Goal: Task Accomplishment & Management: Complete application form

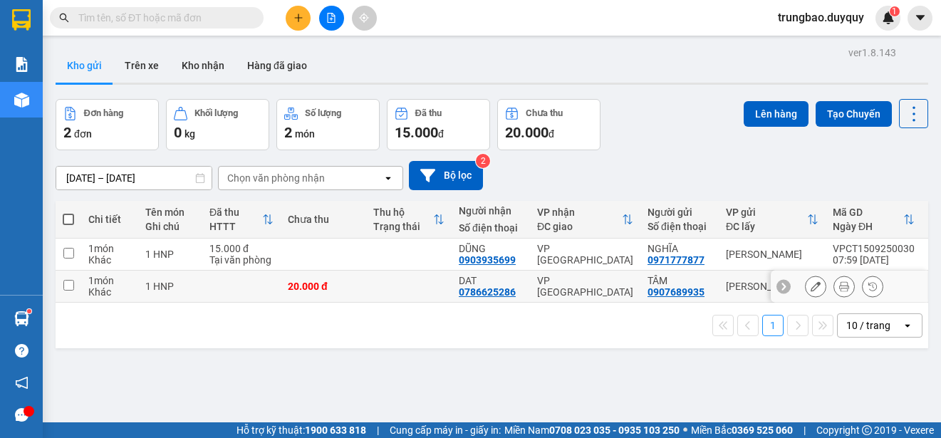
click at [69, 287] on input "checkbox" at bounding box center [68, 285] width 11 height 11
checkbox input "true"
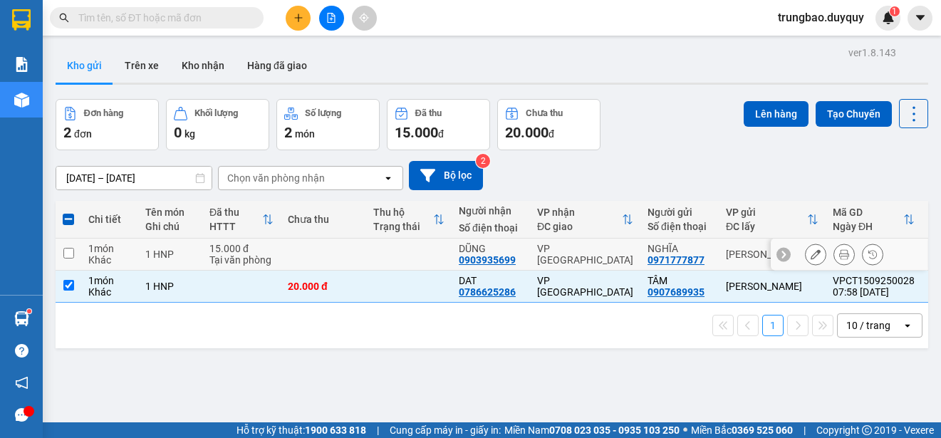
click at [70, 254] on input "checkbox" at bounding box center [68, 253] width 11 height 11
checkbox input "true"
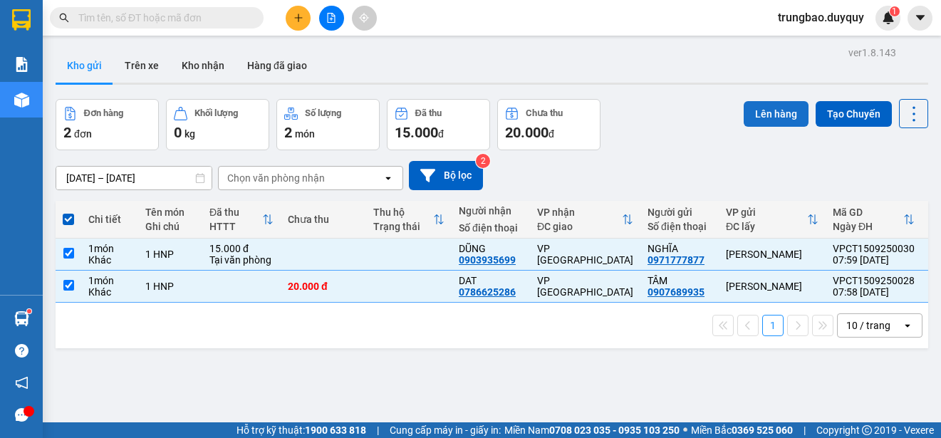
click at [771, 119] on button "Lên hàng" at bounding box center [776, 114] width 65 height 26
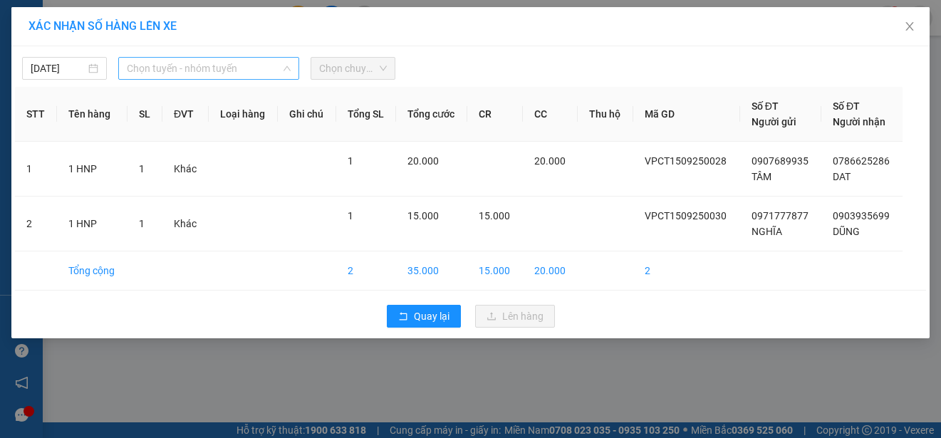
click at [220, 67] on span "Chọn tuyến - nhóm tuyến" at bounding box center [209, 68] width 164 height 21
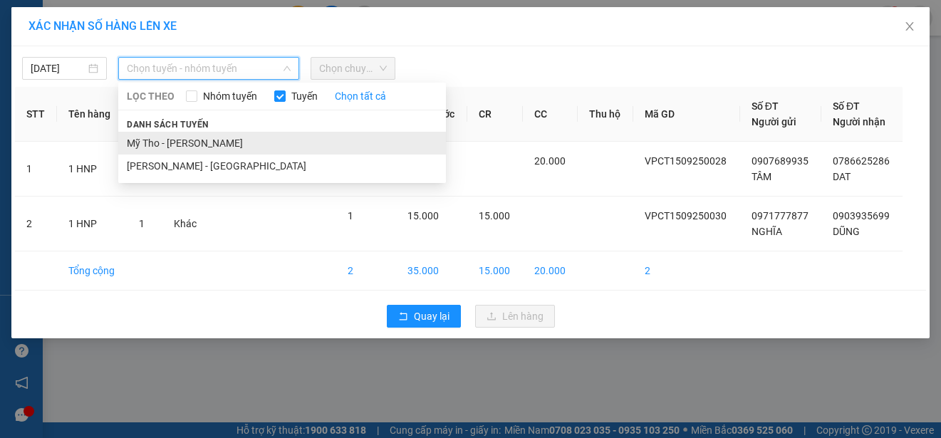
click at [240, 140] on li "Mỹ Tho - [PERSON_NAME]" at bounding box center [282, 143] width 328 height 23
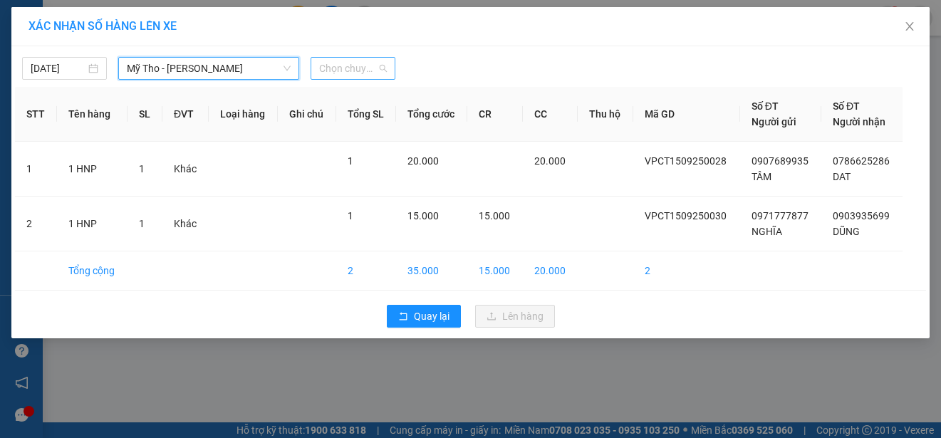
click at [348, 71] on span "Chọn chuyến" at bounding box center [353, 68] width 68 height 21
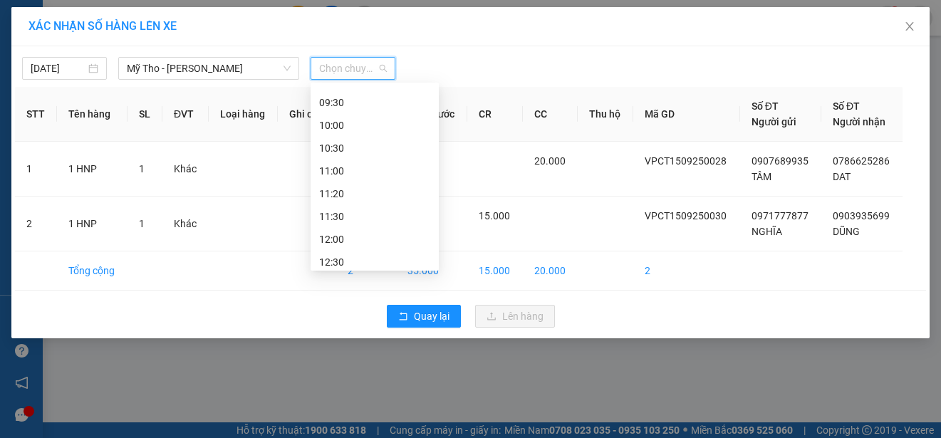
scroll to position [285, 0]
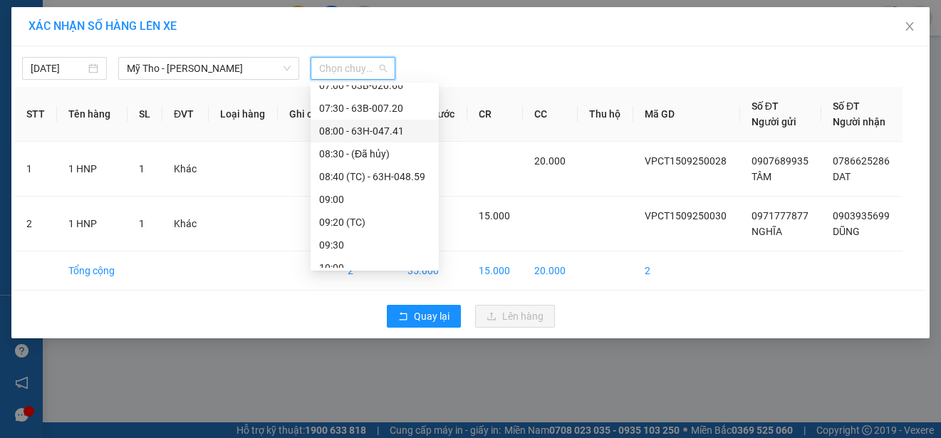
click at [408, 127] on div "08:00 - 63H-047.41" at bounding box center [374, 131] width 111 height 16
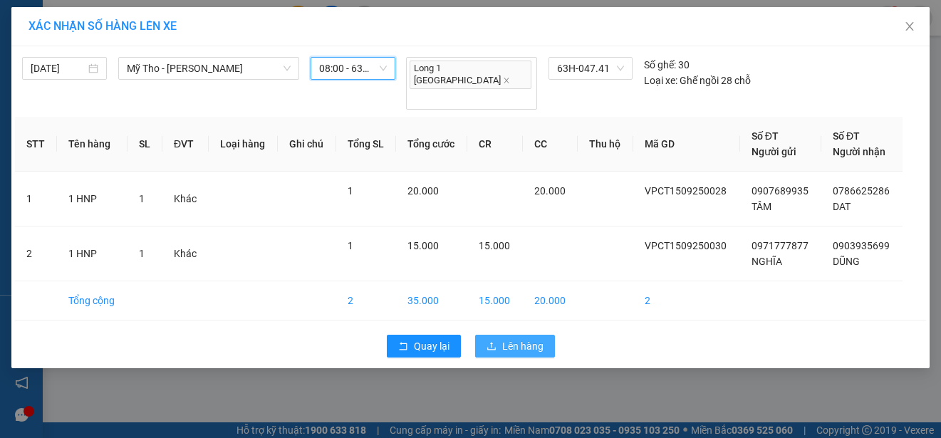
click at [532, 338] on span "Lên hàng" at bounding box center [522, 346] width 41 height 16
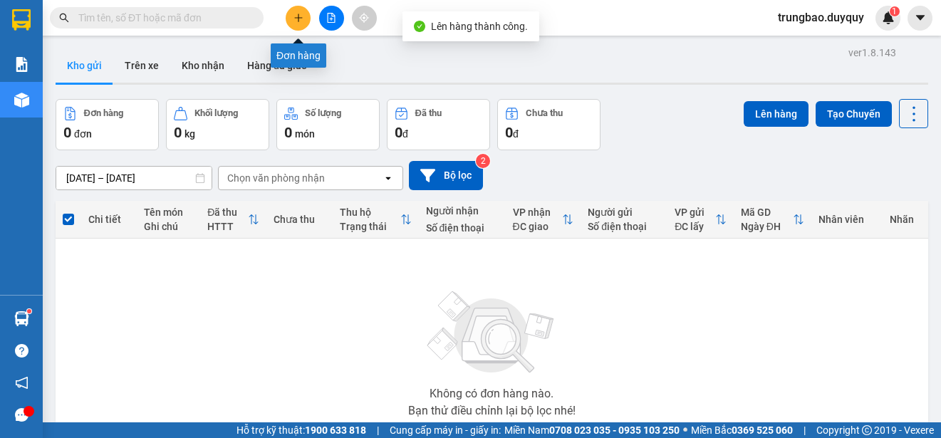
click at [299, 17] on icon "plus" at bounding box center [299, 18] width 10 height 10
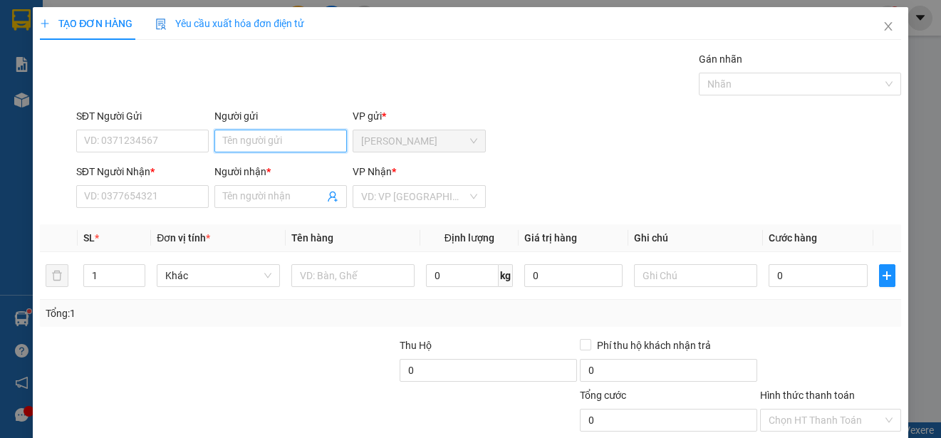
click at [300, 140] on input "Người gửi" at bounding box center [280, 141] width 133 height 23
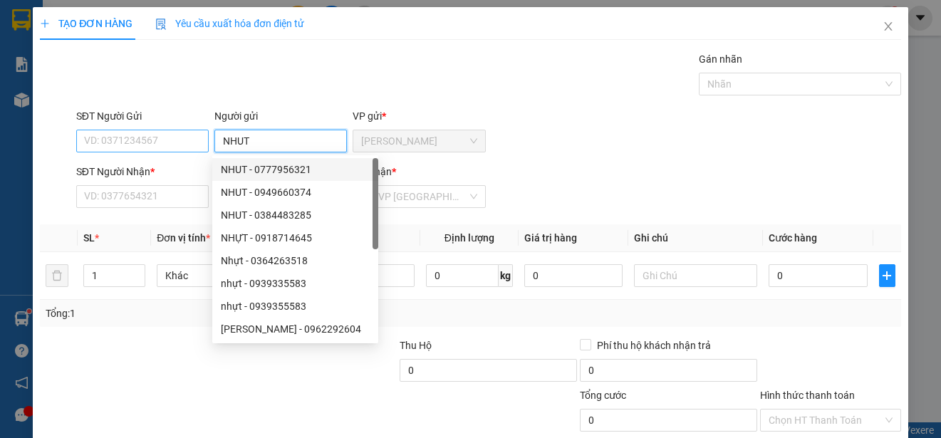
type input "NHUT"
click at [167, 140] on input "SĐT Người Gửi" at bounding box center [142, 141] width 133 height 23
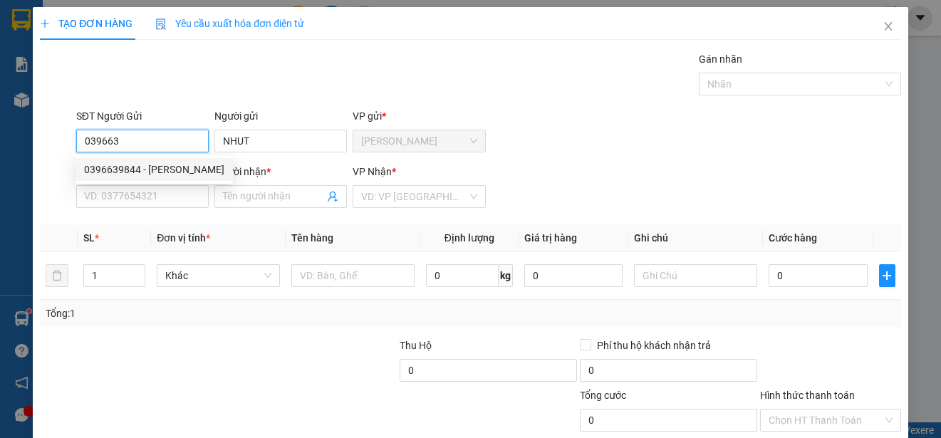
click at [174, 173] on div "0396639844 - [PERSON_NAME]" at bounding box center [154, 170] width 140 height 16
type input "0396639844"
type input "NHưt"
type input "0963737327"
type input "TRƯỜNG KHA"
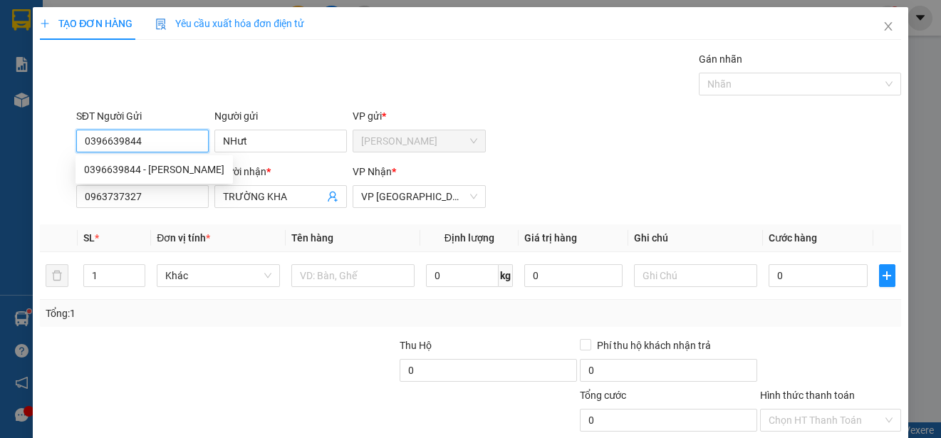
type input "20.000"
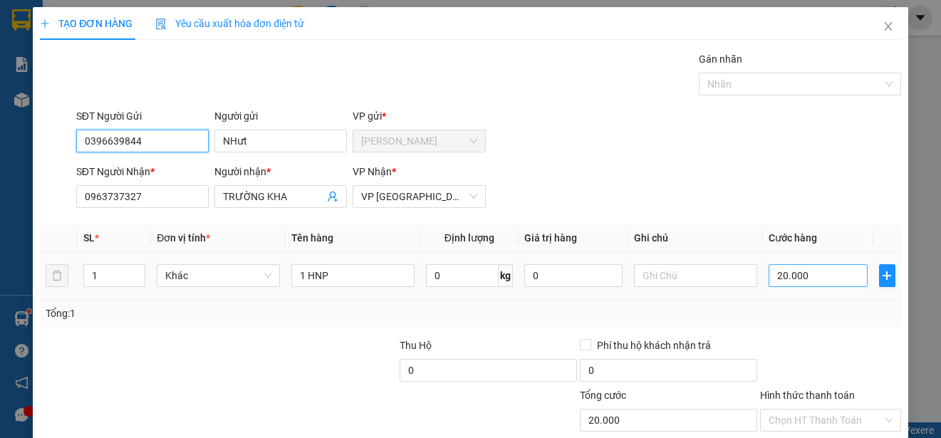
type input "0396639844"
click at [769, 271] on input "20.000" at bounding box center [818, 275] width 99 height 23
type input "0"
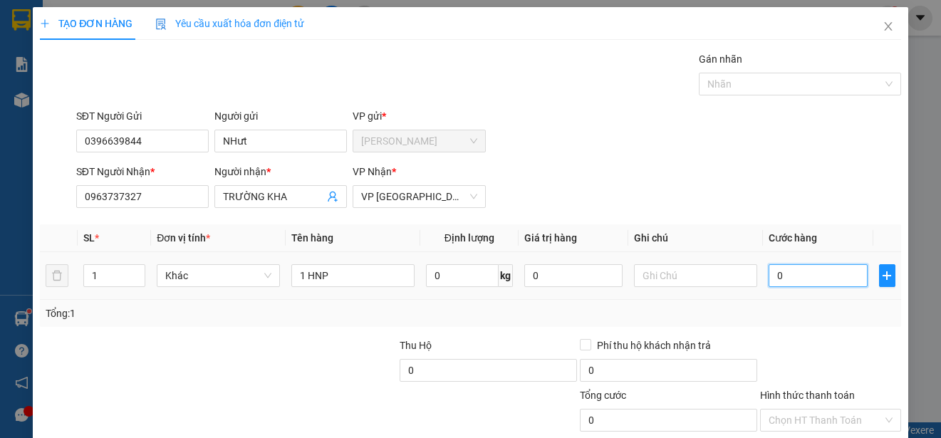
click at [769, 271] on input "0" at bounding box center [818, 275] width 99 height 23
type input "20"
type input "250"
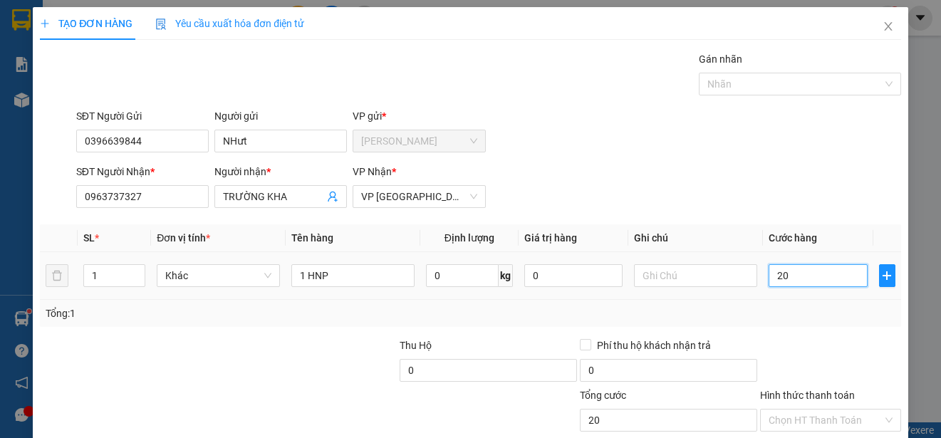
type input "250"
type input "2.500"
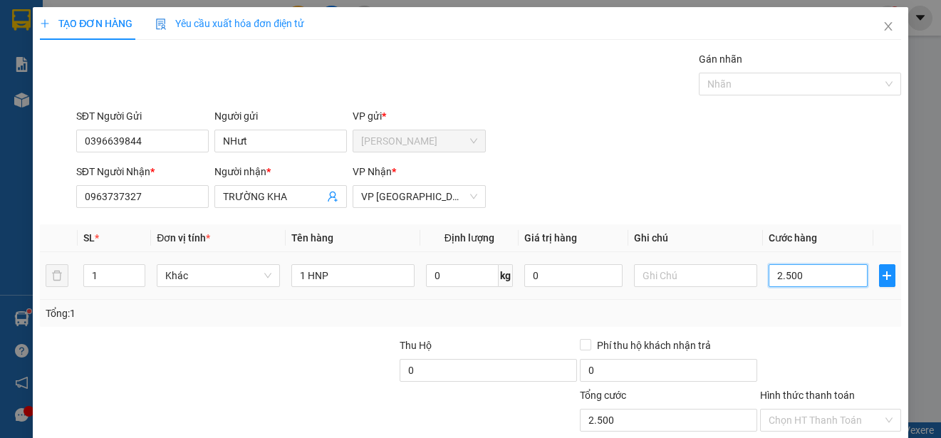
type input "25.000"
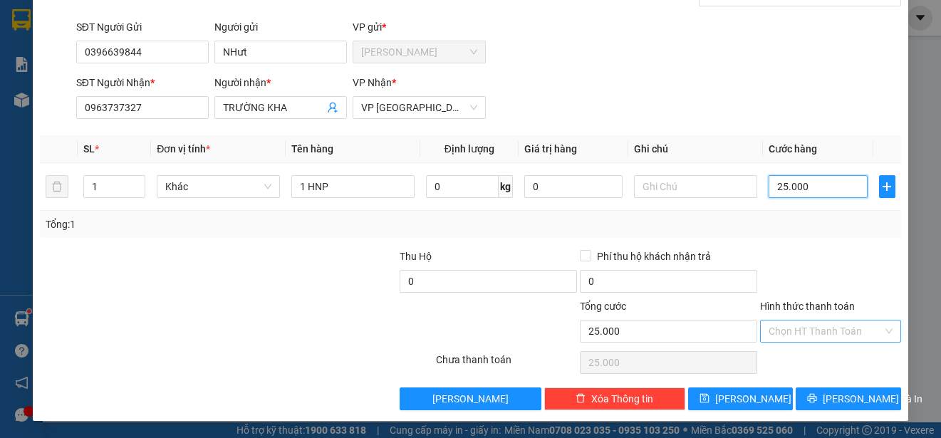
type input "25.000"
click at [859, 331] on input "Hình thức thanh toán" at bounding box center [826, 331] width 114 height 21
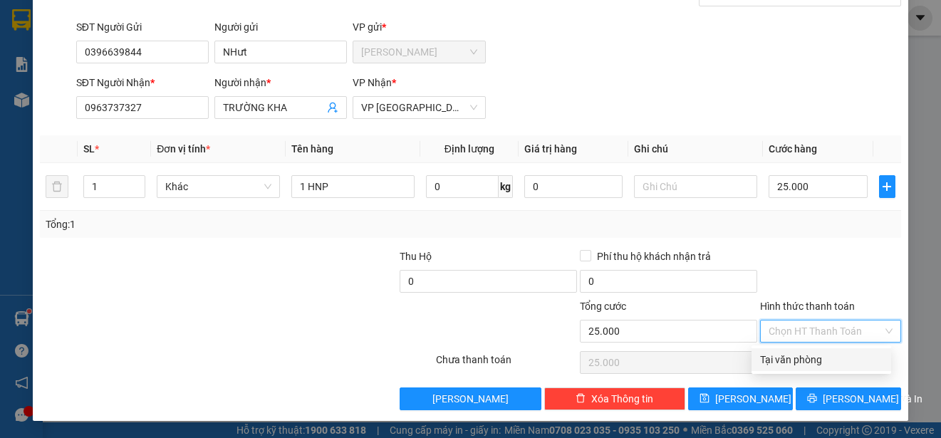
click at [843, 355] on div "Tại văn phòng" at bounding box center [821, 360] width 123 height 16
type input "0"
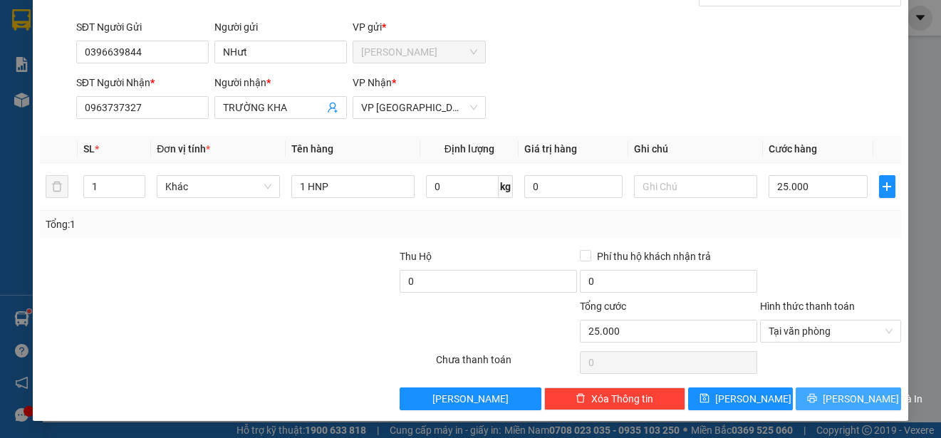
click at [853, 395] on span "[PERSON_NAME] và In" at bounding box center [873, 399] width 100 height 16
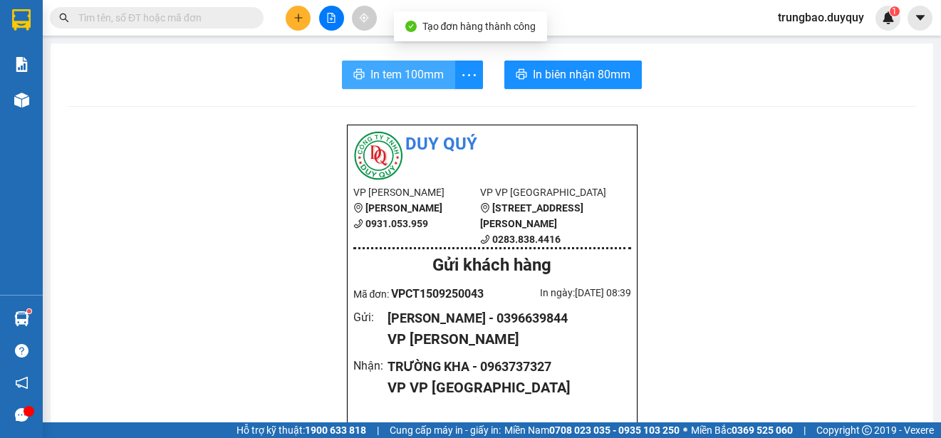
click at [405, 77] on span "In tem 100mm" at bounding box center [407, 75] width 73 height 18
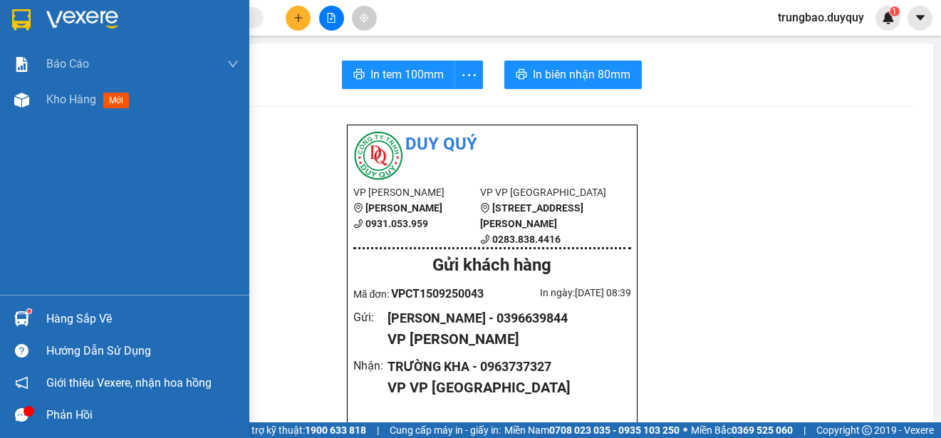
click at [21, 16] on img at bounding box center [21, 19] width 19 height 21
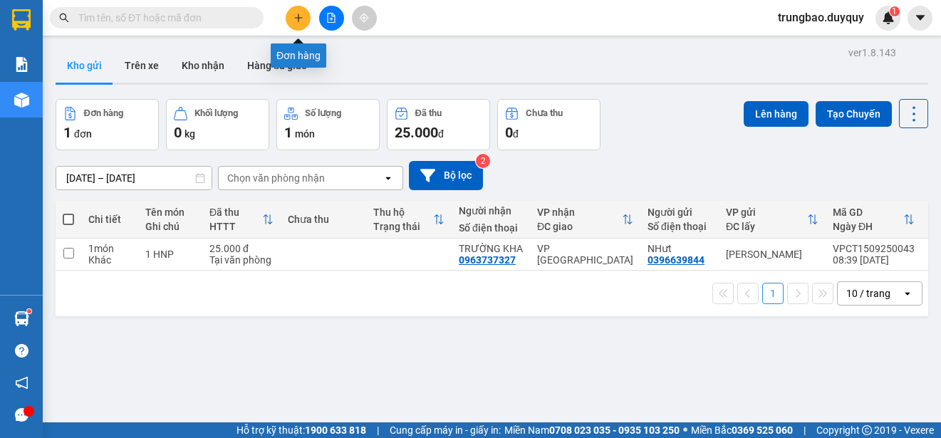
click at [292, 23] on button at bounding box center [298, 18] width 25 height 25
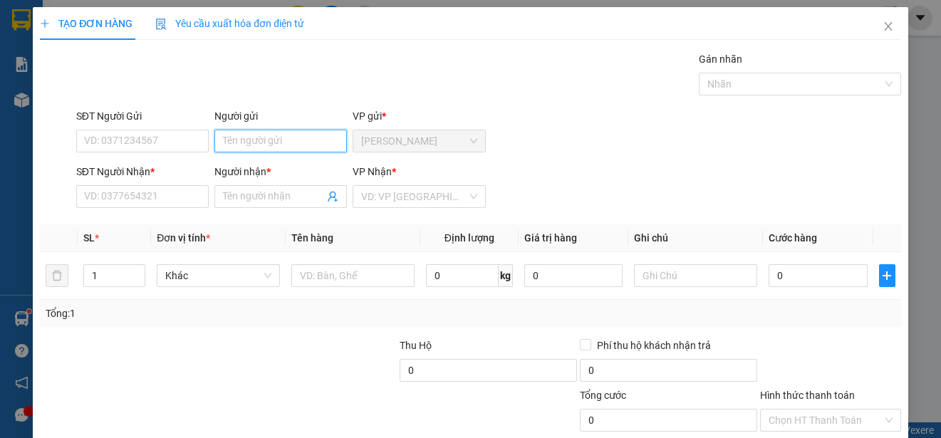
click at [281, 142] on input "Người gửi" at bounding box center [280, 141] width 133 height 23
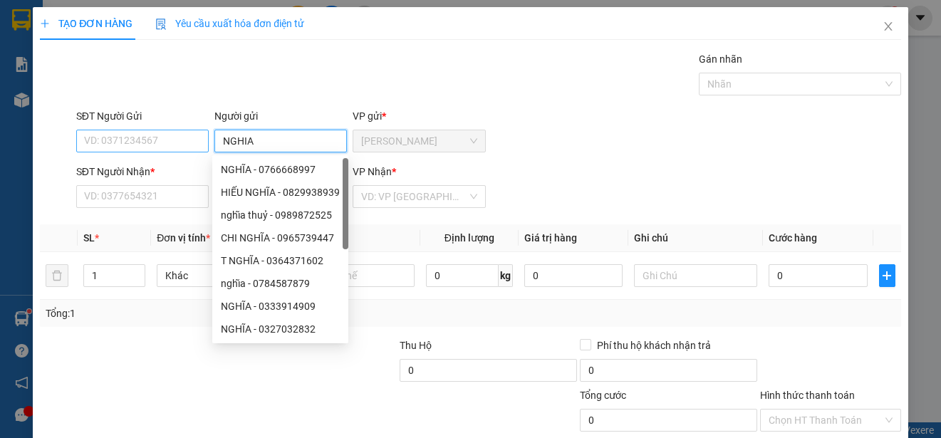
type input "NGHIA"
click at [188, 141] on input "SĐT Người Gửi" at bounding box center [142, 141] width 133 height 23
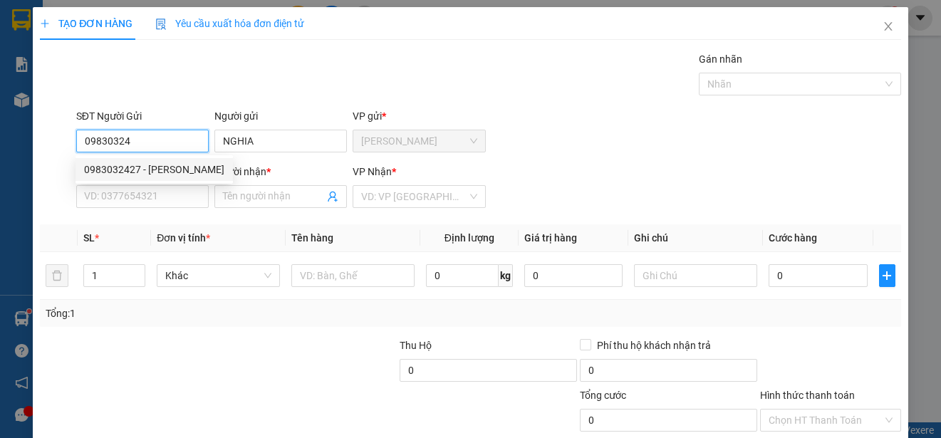
click at [166, 162] on div "0983032427 - [PERSON_NAME]" at bounding box center [154, 170] width 140 height 16
type input "0983032427"
type input "0794205059"
type input "TIN"
type input "20.000"
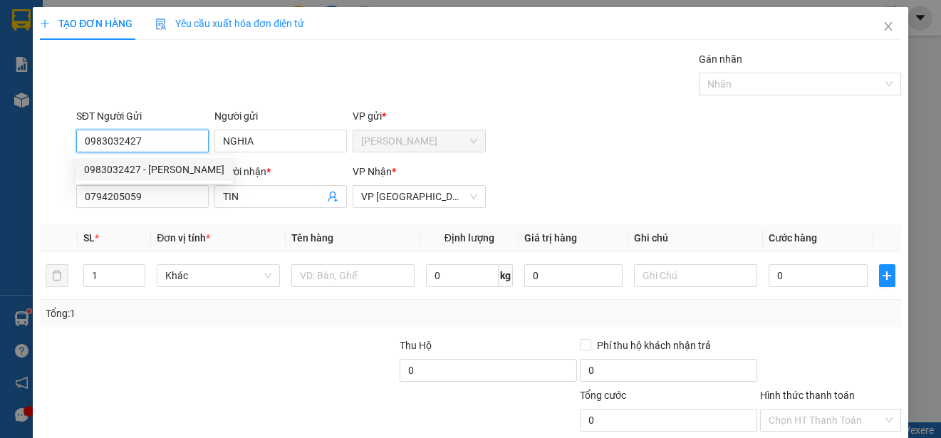
type input "20.000"
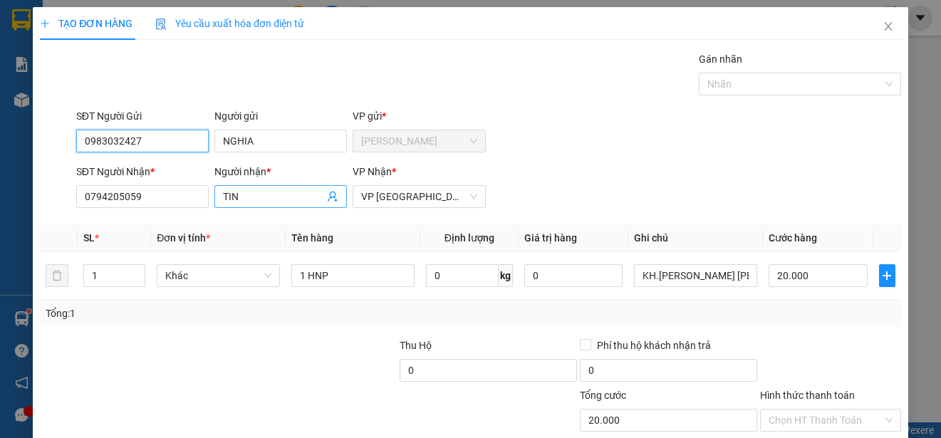
type input "0983032427"
click at [259, 198] on input "TIN" at bounding box center [273, 197] width 101 height 16
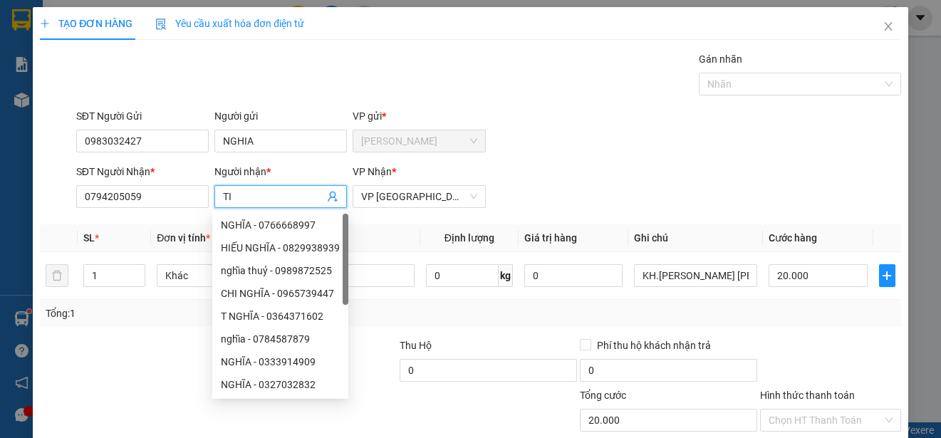
type input "T"
type input "TIN"
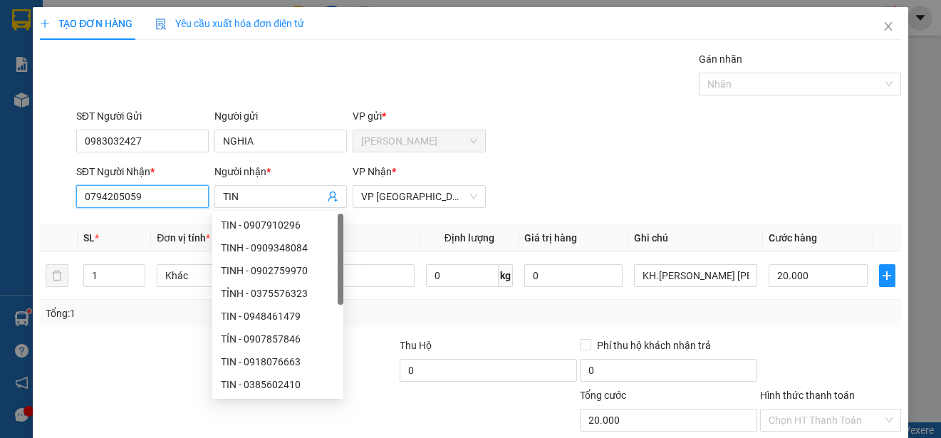
click at [181, 197] on input "0794205059" at bounding box center [142, 196] width 133 height 23
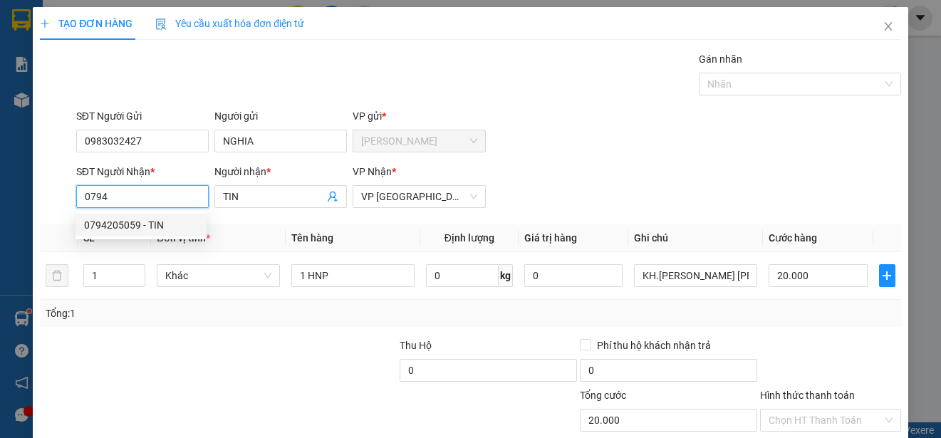
click at [147, 224] on div "0794205059 - TIN" at bounding box center [141, 225] width 114 height 16
type input "0794205059"
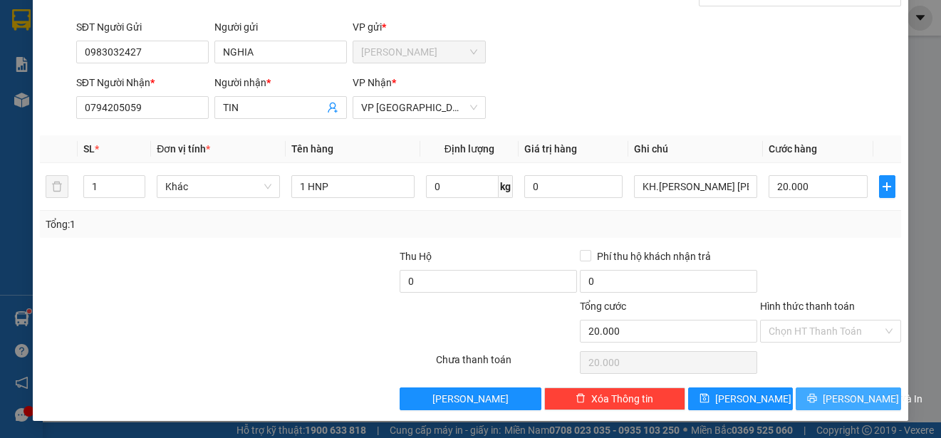
click at [850, 397] on span "[PERSON_NAME] và In" at bounding box center [873, 399] width 100 height 16
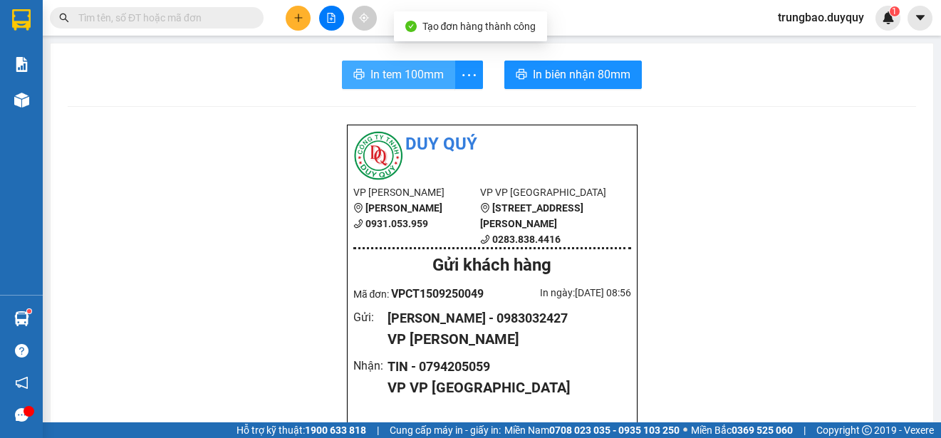
click at [415, 79] on span "In tem 100mm" at bounding box center [407, 75] width 73 height 18
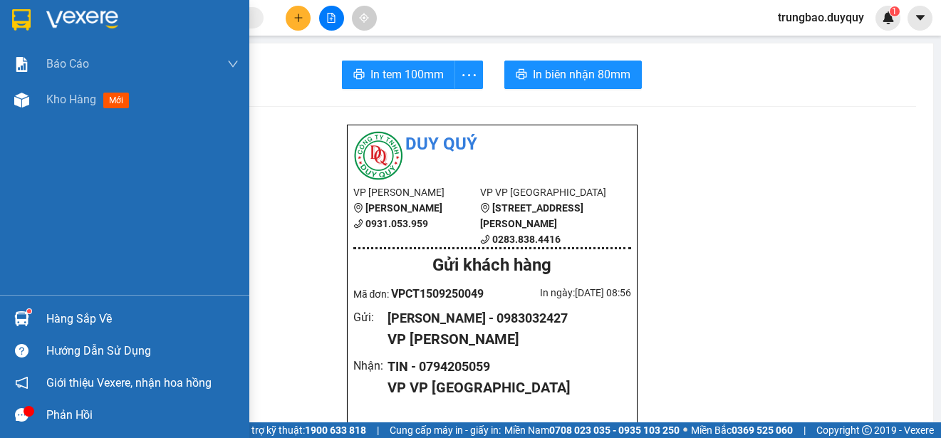
click at [19, 17] on img at bounding box center [21, 19] width 19 height 21
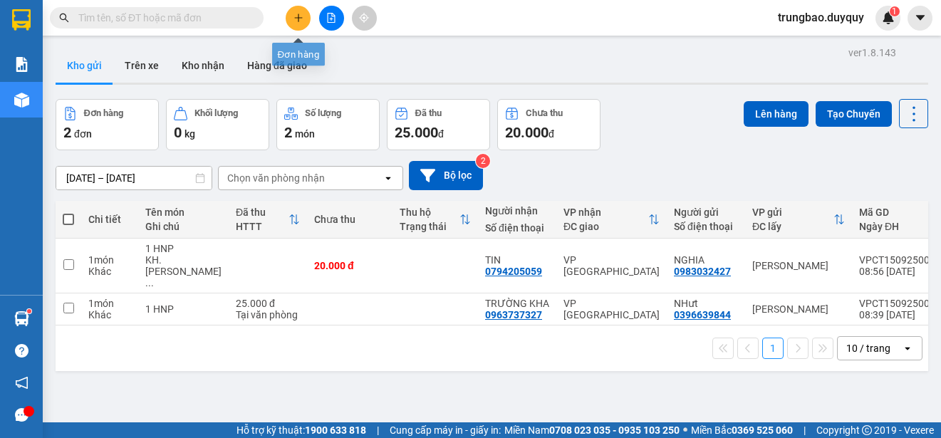
click at [293, 12] on button at bounding box center [298, 18] width 25 height 25
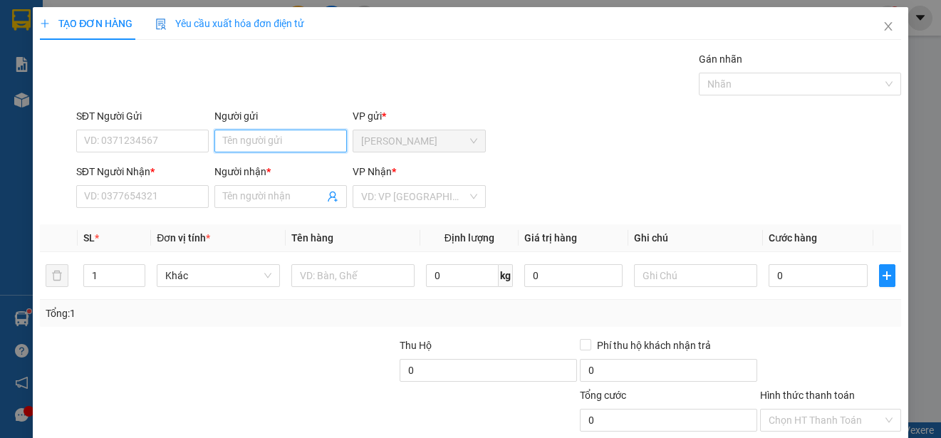
click at [318, 140] on input "Người gửi" at bounding box center [280, 141] width 133 height 23
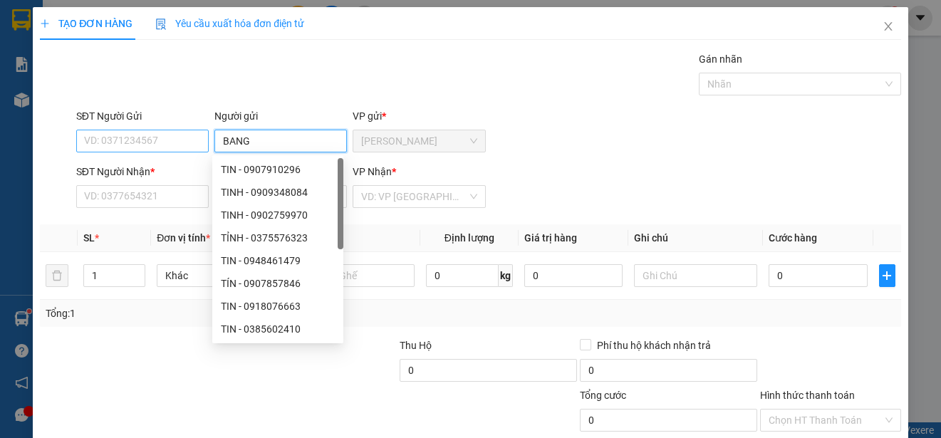
type input "BANG"
click at [181, 139] on input "SĐT Người Gửi" at bounding box center [142, 141] width 133 height 23
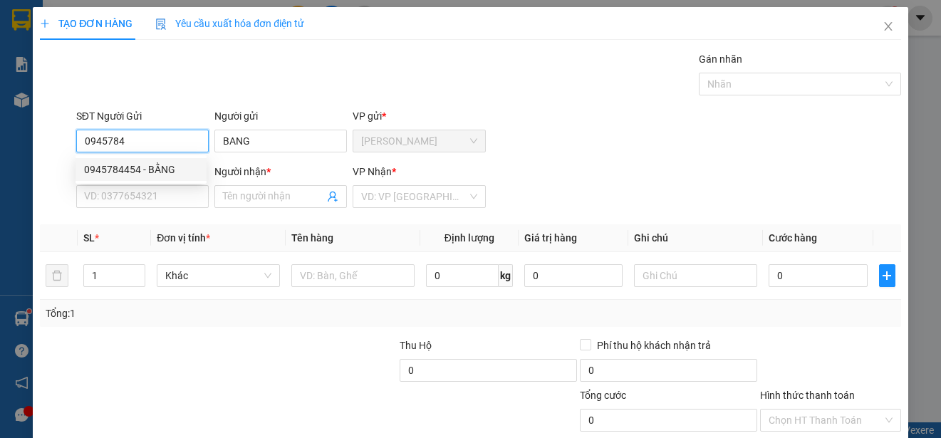
click at [184, 166] on div "0945784454 - BẰNG" at bounding box center [141, 170] width 114 height 16
type input "0945784454"
type input "BẰNG"
type input "0908246298"
type input "HIỀN"
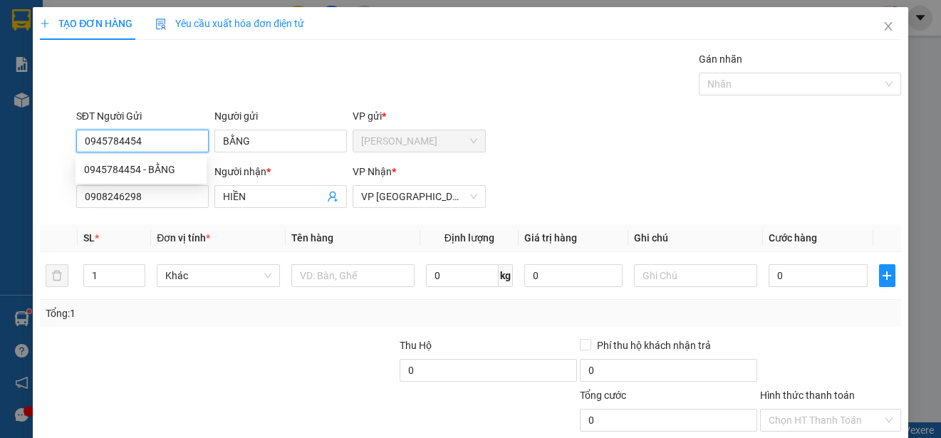
type input "15.000"
type input "0945784454"
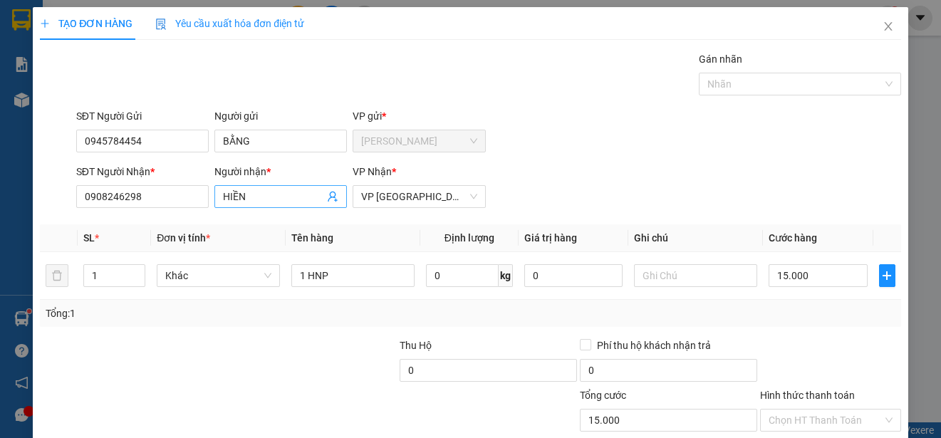
click at [266, 197] on input "HIỀN" at bounding box center [273, 197] width 101 height 16
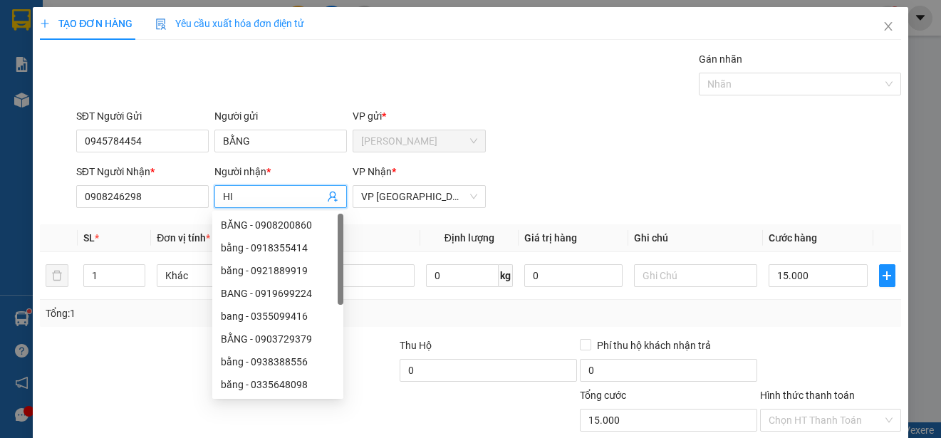
type input "H"
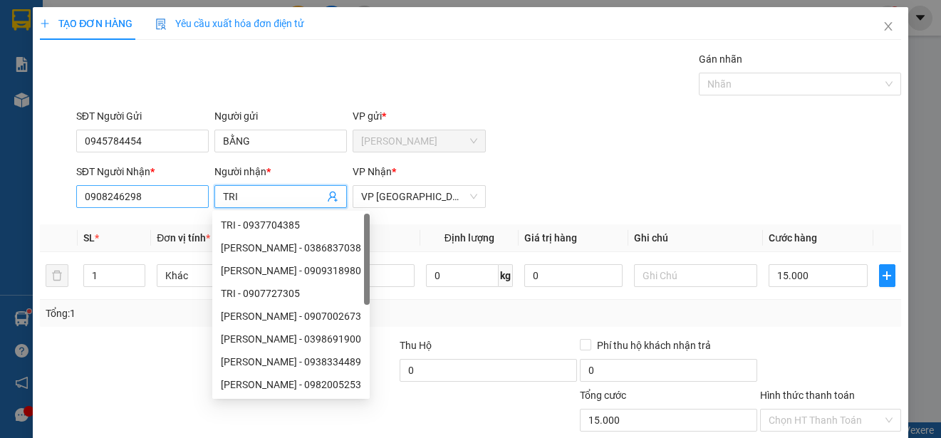
type input "TRI"
click at [176, 197] on input "0908246298" at bounding box center [142, 196] width 133 height 23
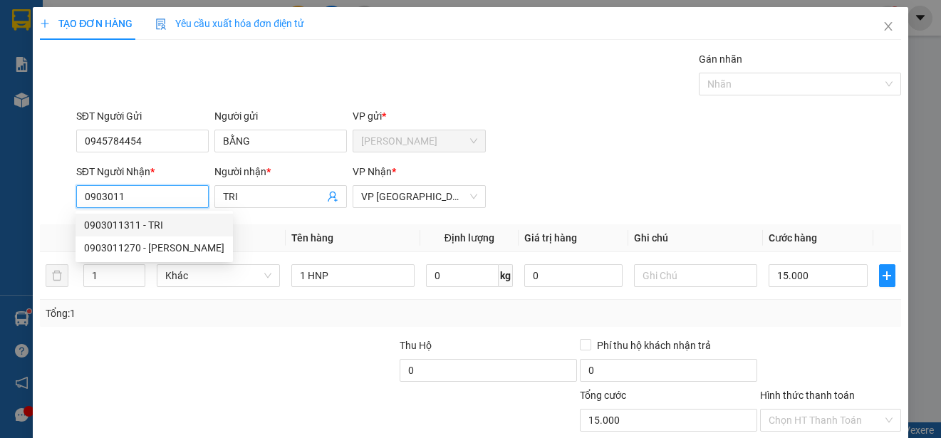
click at [157, 225] on div "0903011311 - TRI" at bounding box center [154, 225] width 140 height 16
type input "0903011311"
type input "TRI"
type input "20.000"
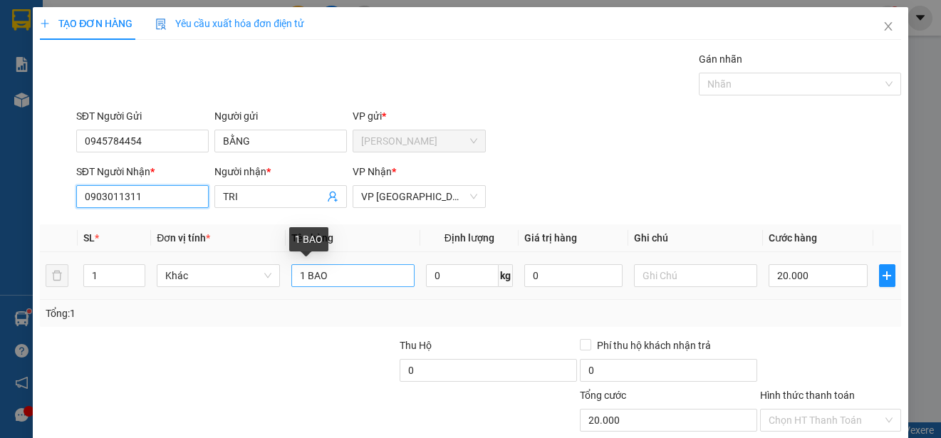
type input "0903011311"
click at [378, 274] on input "1 BAO" at bounding box center [352, 275] width 123 height 23
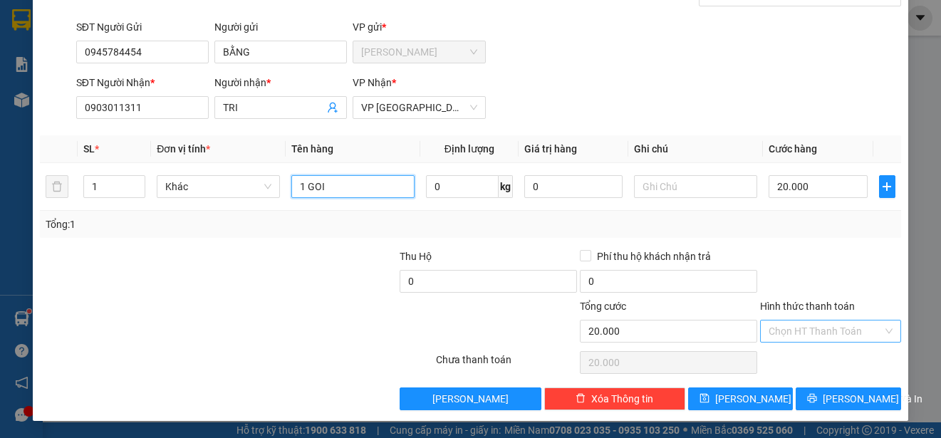
type input "1 GOI"
click at [851, 333] on input "Hình thức thanh toán" at bounding box center [826, 331] width 114 height 21
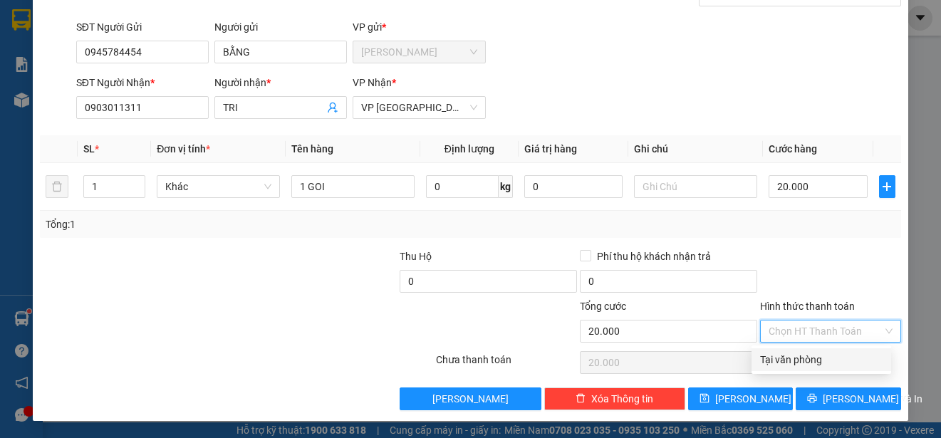
click at [842, 363] on div "Tại văn phòng" at bounding box center [821, 360] width 123 height 16
type input "0"
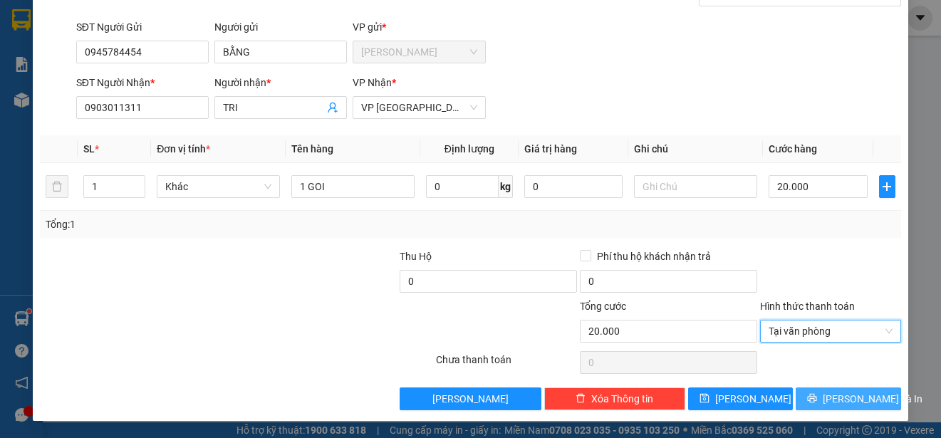
click at [851, 396] on span "[PERSON_NAME] và In" at bounding box center [873, 399] width 100 height 16
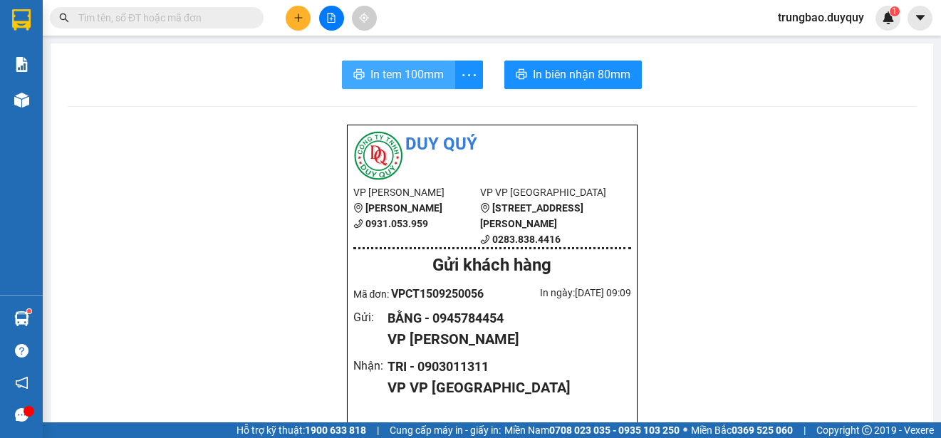
click at [395, 76] on span "In tem 100mm" at bounding box center [407, 75] width 73 height 18
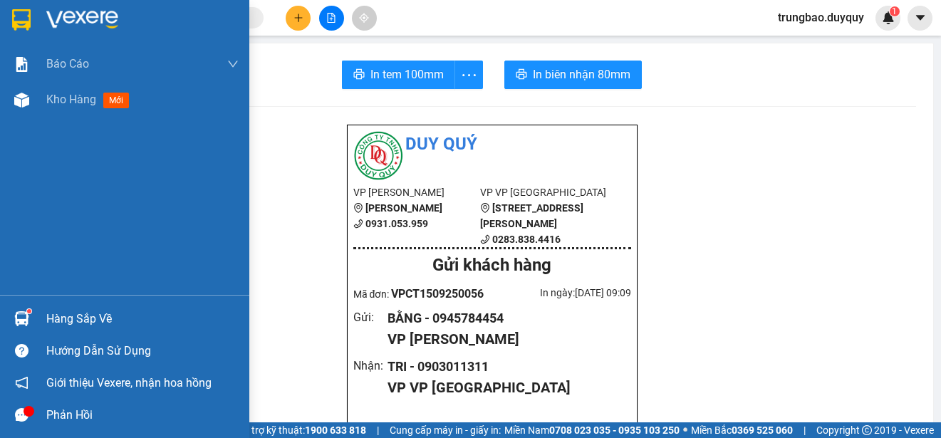
click at [20, 19] on img at bounding box center [21, 19] width 19 height 21
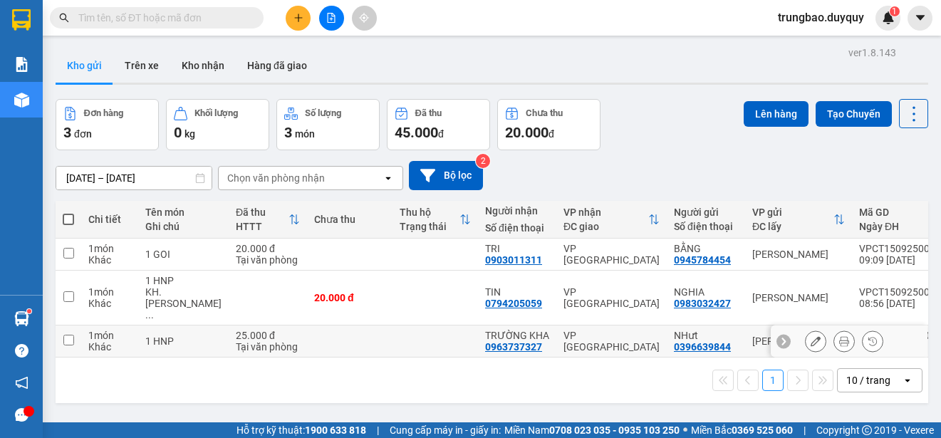
click at [73, 335] on input "checkbox" at bounding box center [68, 340] width 11 height 11
checkbox input "true"
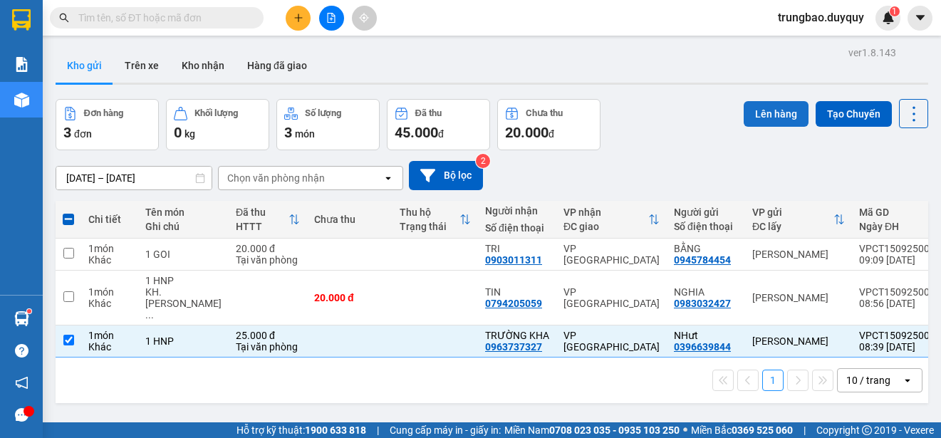
click at [758, 115] on button "Lên hàng" at bounding box center [776, 114] width 65 height 26
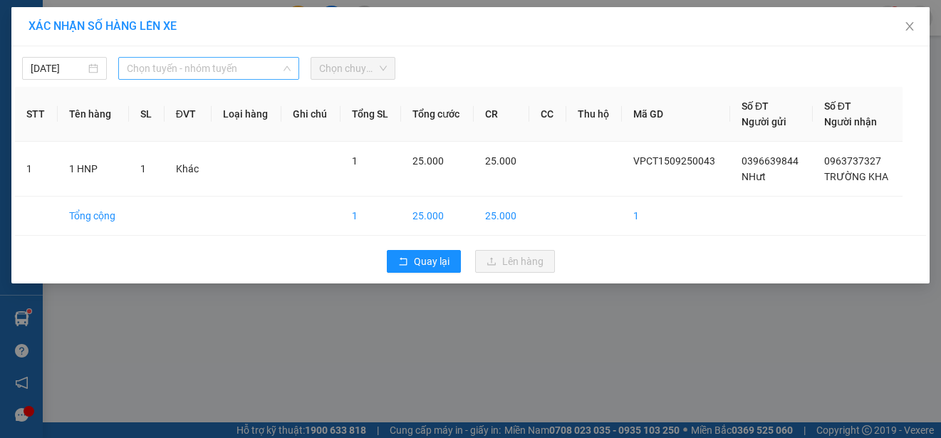
click at [264, 69] on span "Chọn tuyến - nhóm tuyến" at bounding box center [209, 68] width 164 height 21
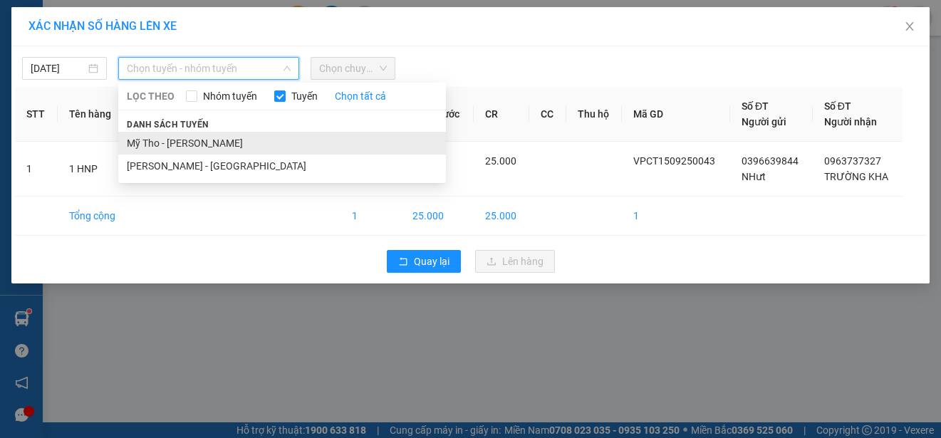
click at [236, 138] on li "Mỹ Tho - [PERSON_NAME]" at bounding box center [282, 143] width 328 height 23
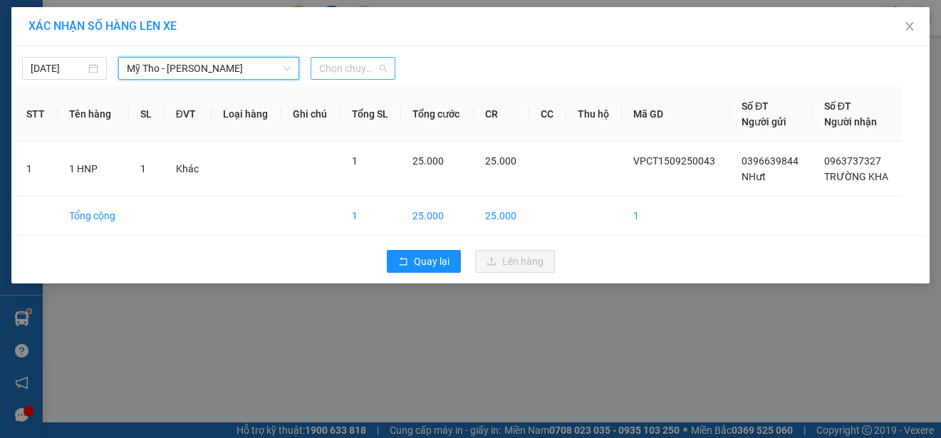
click at [366, 68] on span "Chọn chuyến" at bounding box center [353, 68] width 68 height 21
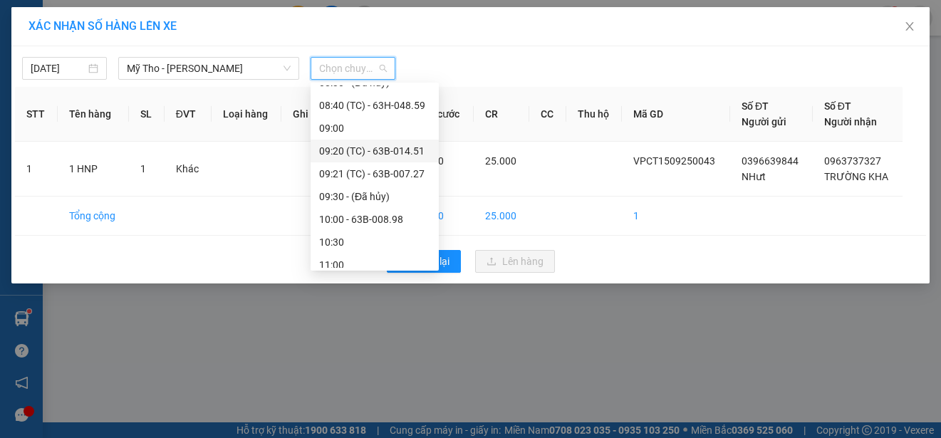
scroll to position [285, 0]
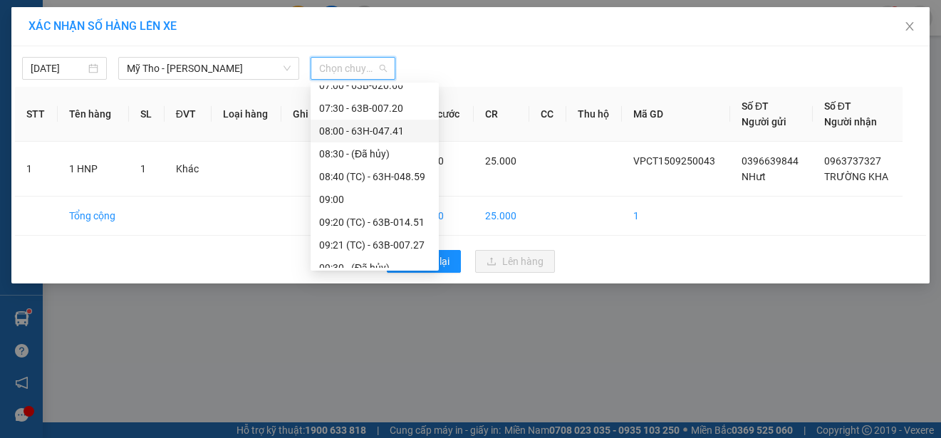
click at [388, 127] on div "08:00 - 63H-047.41" at bounding box center [374, 131] width 111 height 16
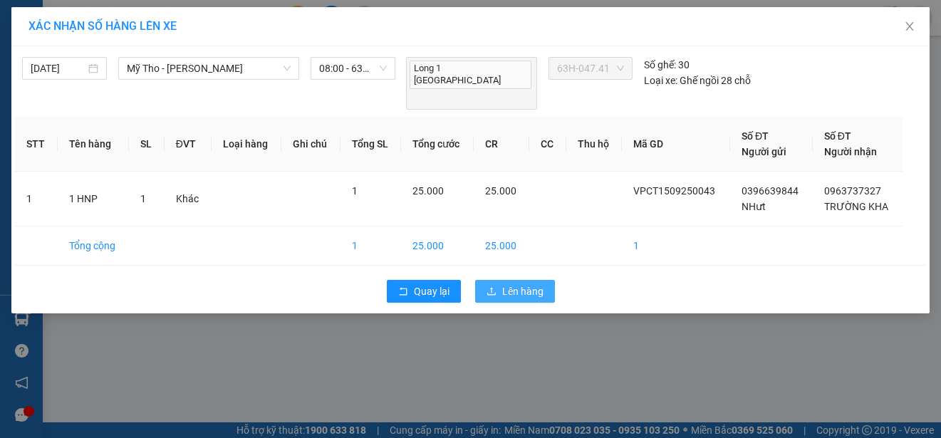
click at [539, 284] on span "Lên hàng" at bounding box center [522, 292] width 41 height 16
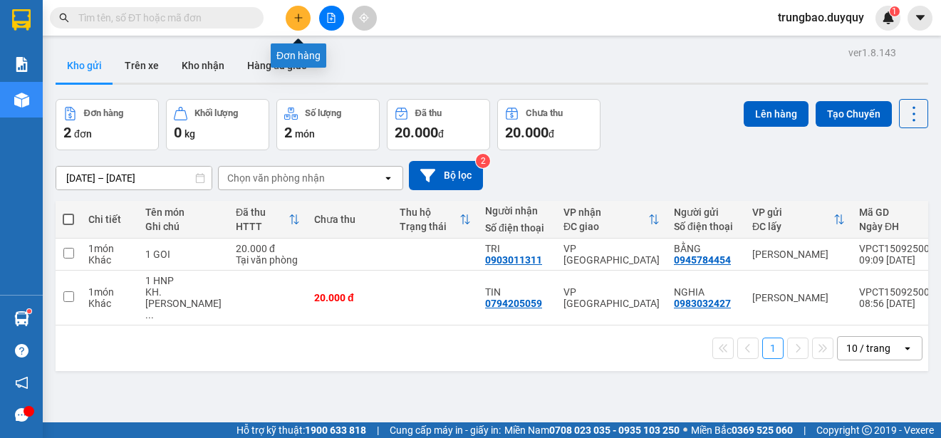
click at [299, 17] on icon "plus" at bounding box center [298, 18] width 1 height 8
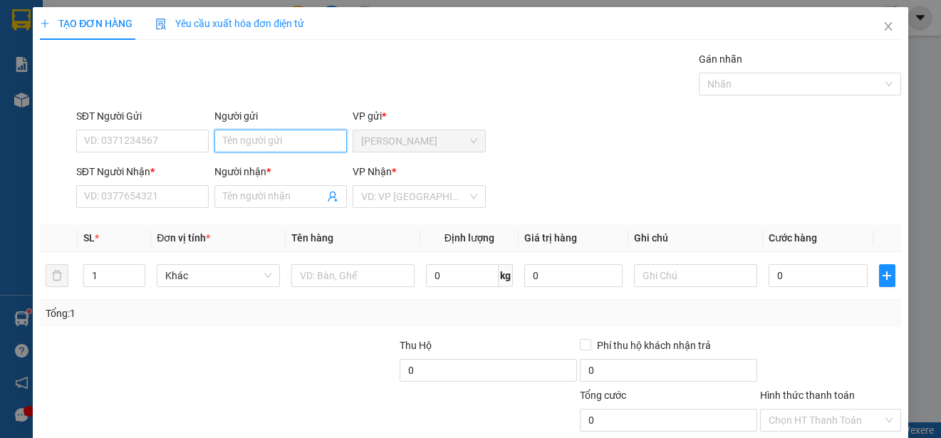
click at [309, 142] on input "Người gửi" at bounding box center [280, 141] width 133 height 23
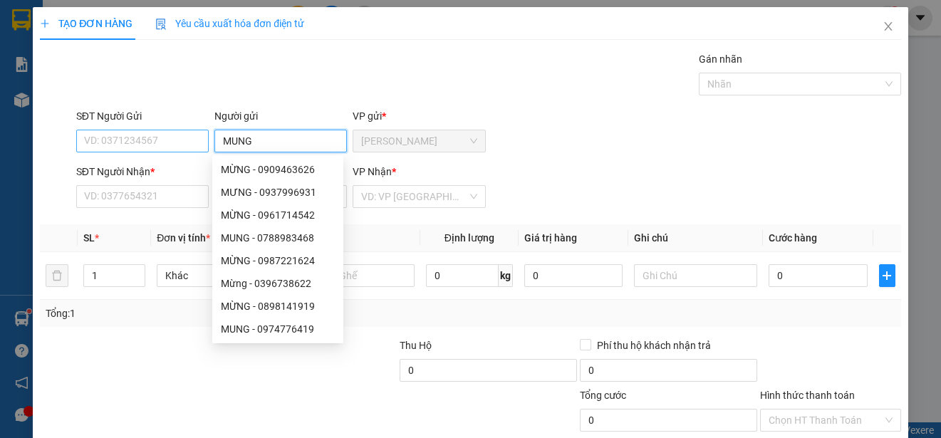
type input "MUNG"
click at [189, 140] on input "SĐT Người Gửi" at bounding box center [142, 141] width 133 height 23
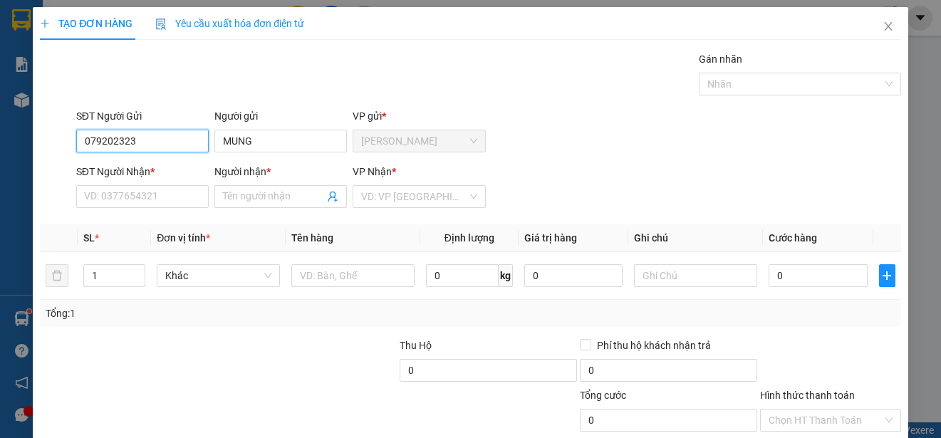
type input "0792023233"
click at [165, 169] on div "0792023233 - MUNG" at bounding box center [141, 170] width 114 height 16
type input "0975292694"
type input "BINH"
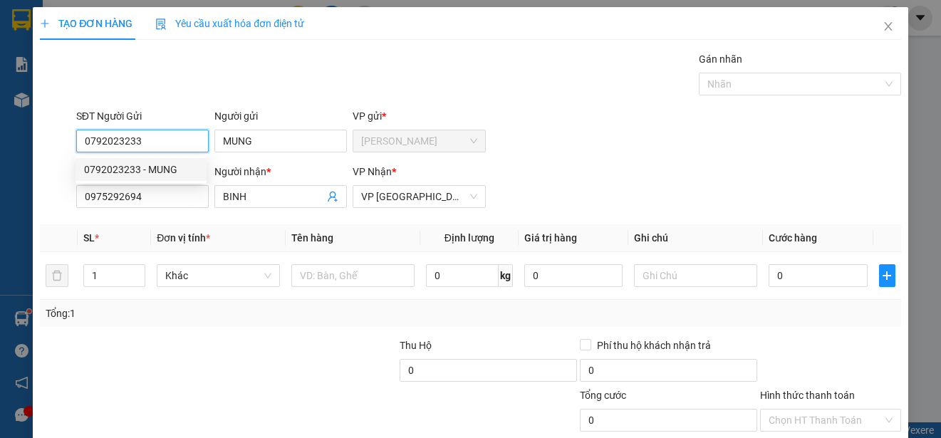
type input "20.000"
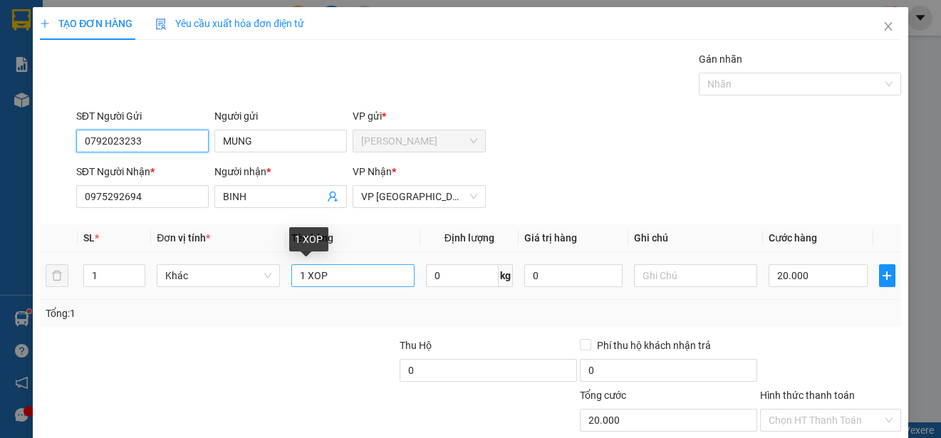
type input "0792023233"
click at [330, 279] on input "1 XOP" at bounding box center [352, 275] width 123 height 23
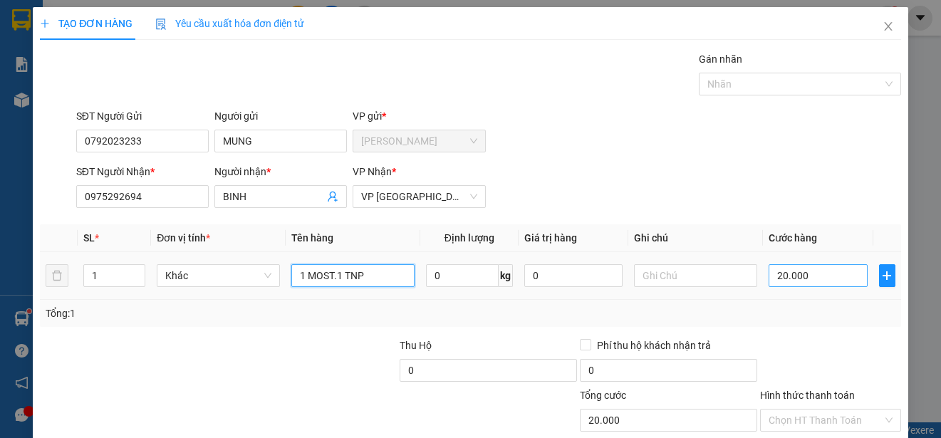
type input "1 MOST.1 TNP"
click at [769, 277] on input "20.000" at bounding box center [818, 275] width 99 height 23
type input "0"
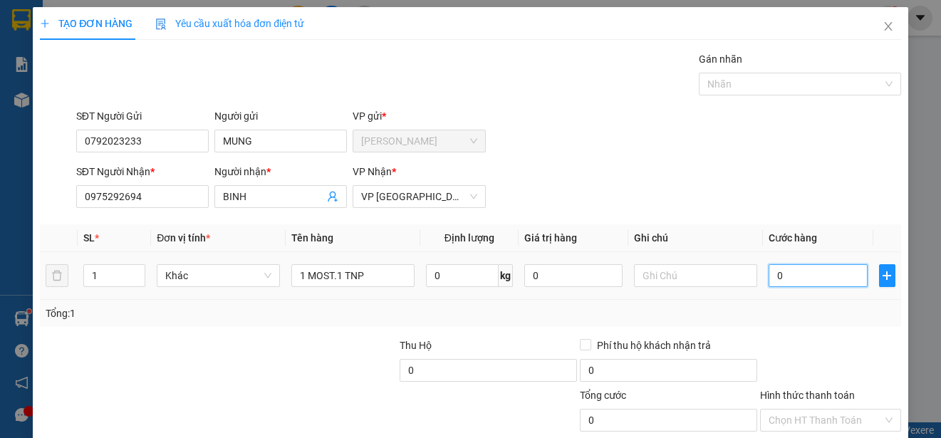
click at [769, 277] on input "0" at bounding box center [818, 275] width 99 height 23
type input "50"
type input "500"
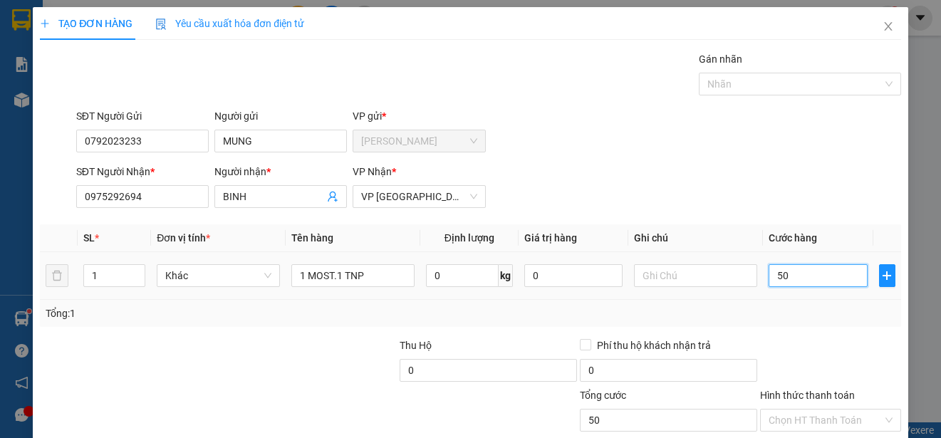
type input "500"
type input "5.000"
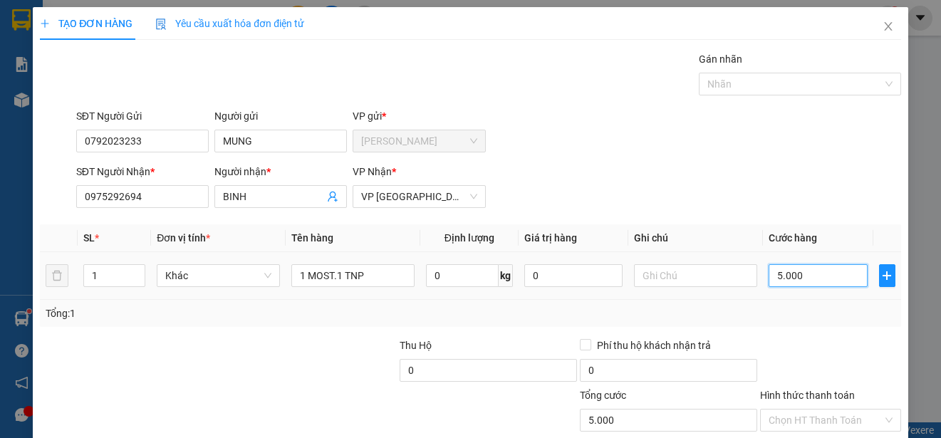
type input "50.000"
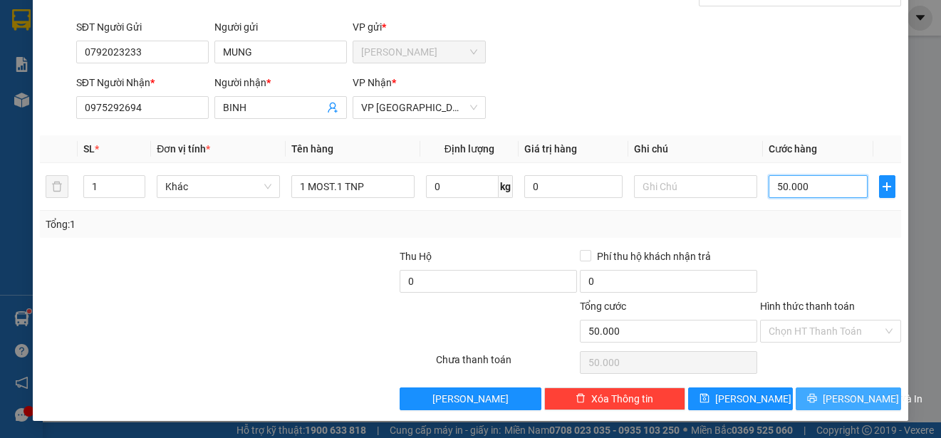
type input "50.000"
click at [866, 398] on span "[PERSON_NAME] và In" at bounding box center [873, 399] width 100 height 16
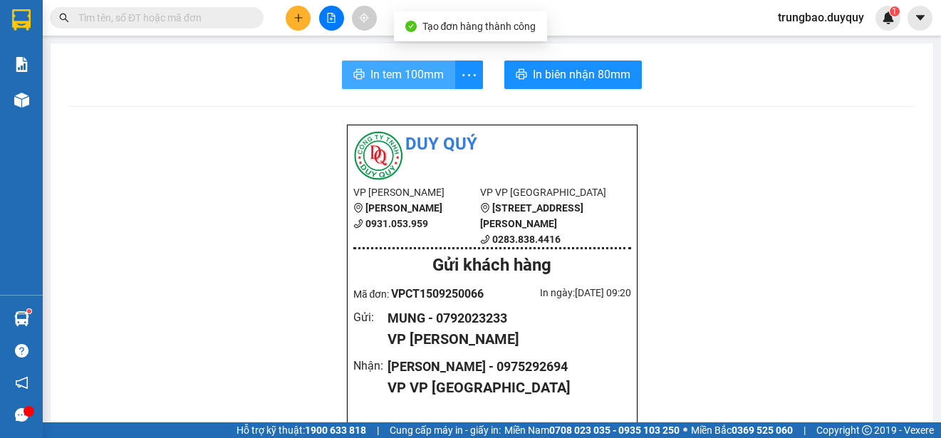
click at [400, 81] on span "In tem 100mm" at bounding box center [407, 75] width 73 height 18
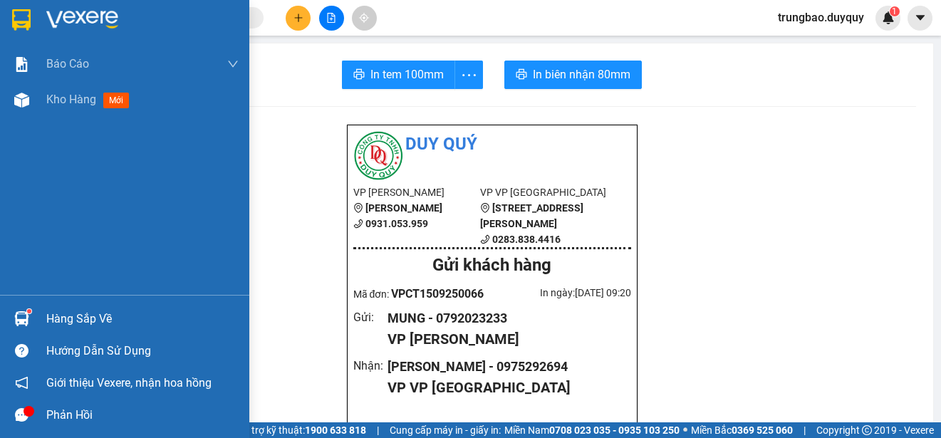
click at [19, 21] on img at bounding box center [21, 19] width 19 height 21
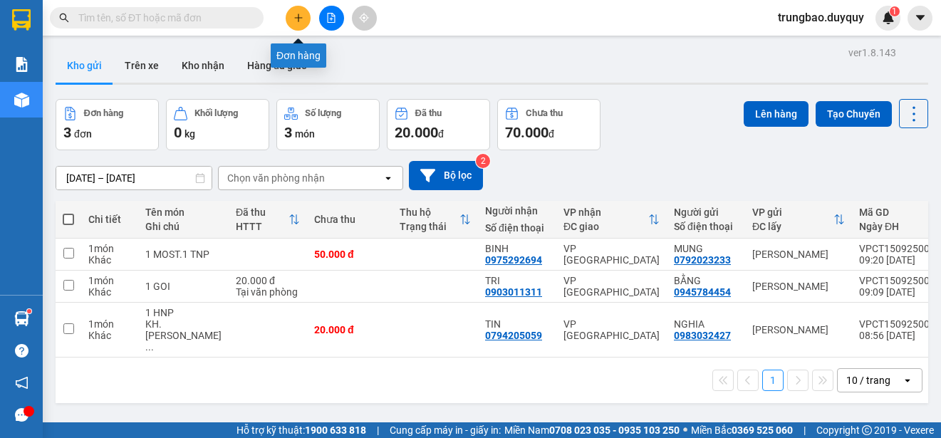
click at [299, 19] on icon "plus" at bounding box center [299, 18] width 10 height 10
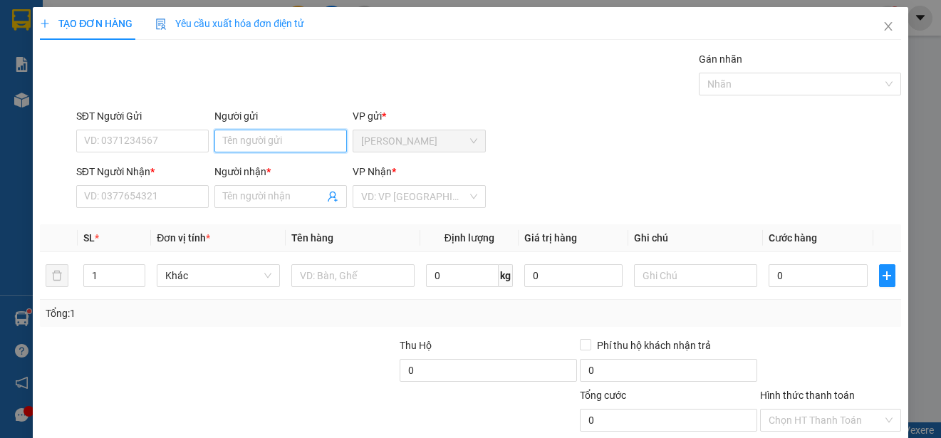
click at [279, 141] on input "Người gửi" at bounding box center [280, 141] width 133 height 23
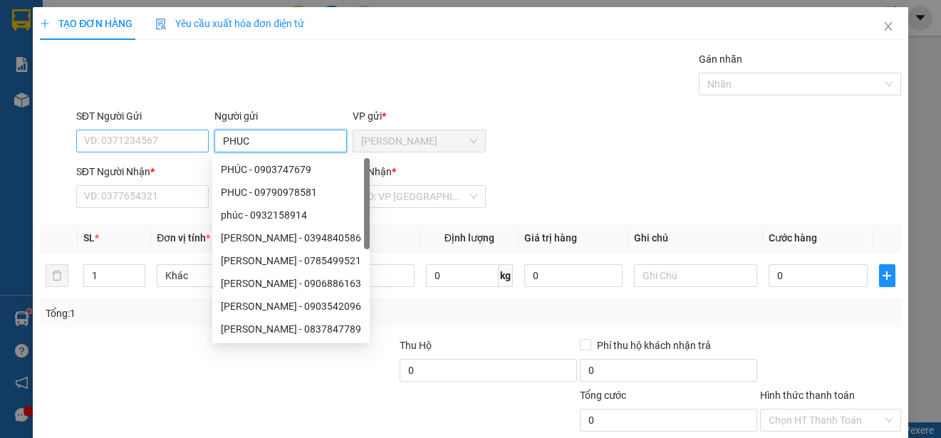
type input "PHUC"
click at [187, 141] on input "SĐT Người Gửi" at bounding box center [142, 141] width 133 height 23
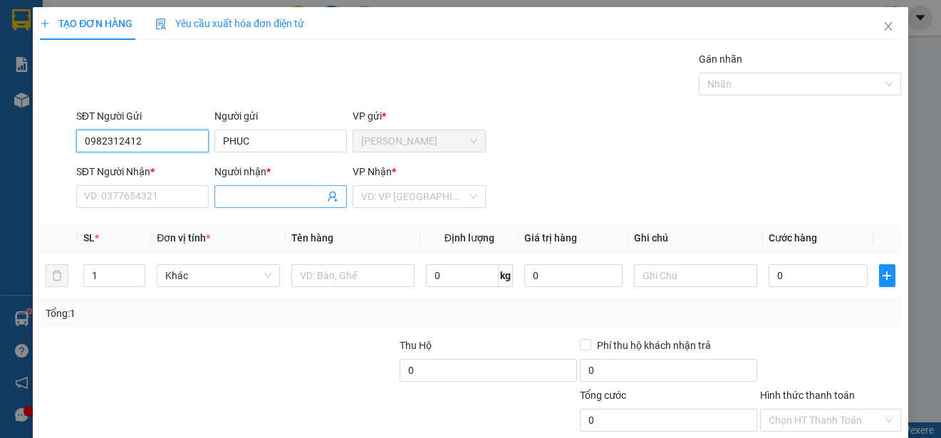
type input "0982312412"
click at [266, 194] on input "Người nhận *" at bounding box center [273, 197] width 101 height 16
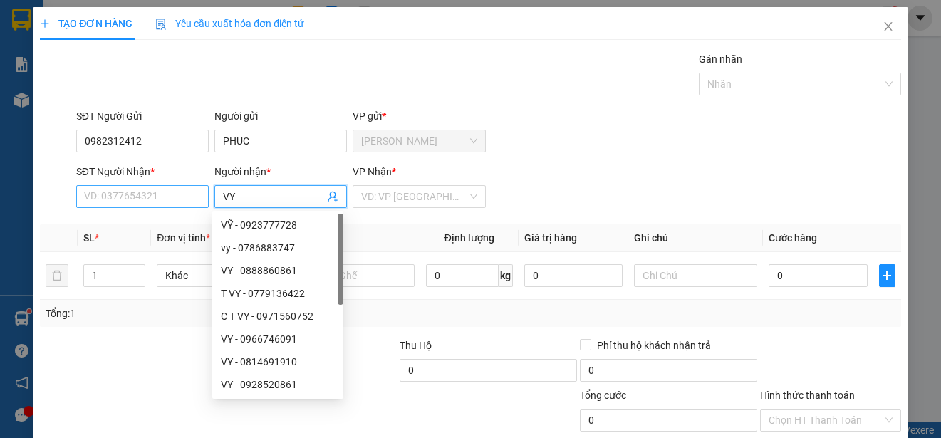
type input "VY"
click at [192, 195] on input "SĐT Người Nhận *" at bounding box center [142, 196] width 133 height 23
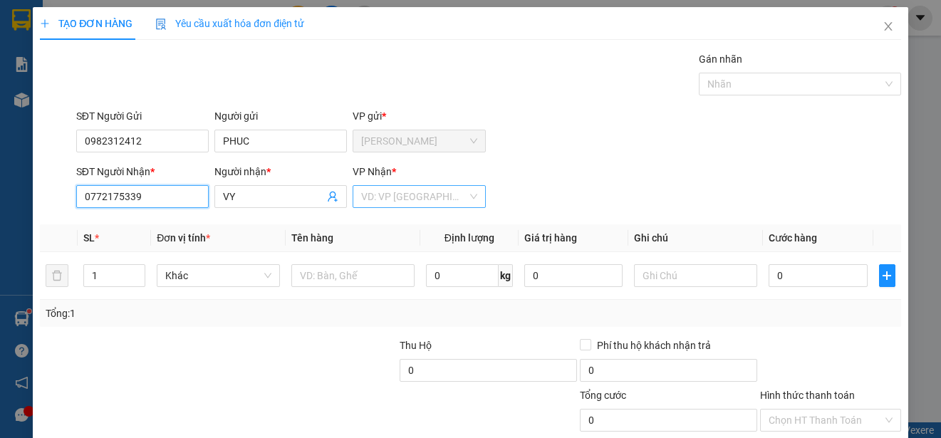
type input "0772175339"
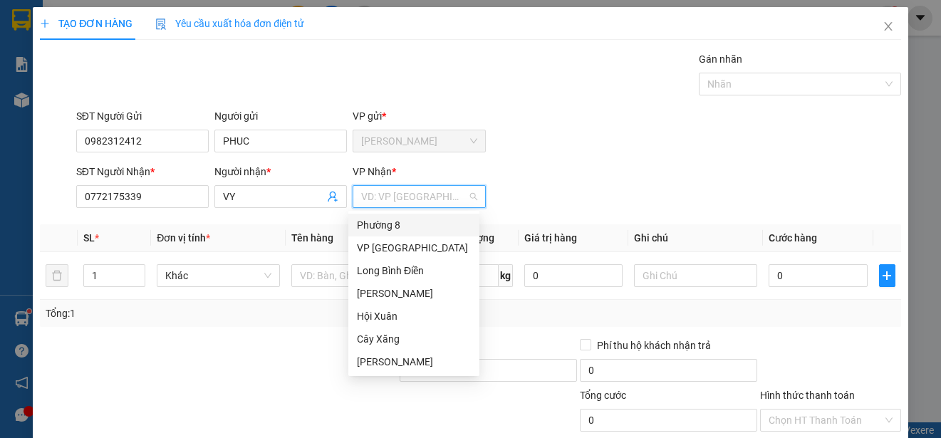
click at [407, 198] on input "search" at bounding box center [413, 196] width 105 height 21
click at [401, 244] on div "VP [GEOGRAPHIC_DATA]" at bounding box center [414, 248] width 114 height 16
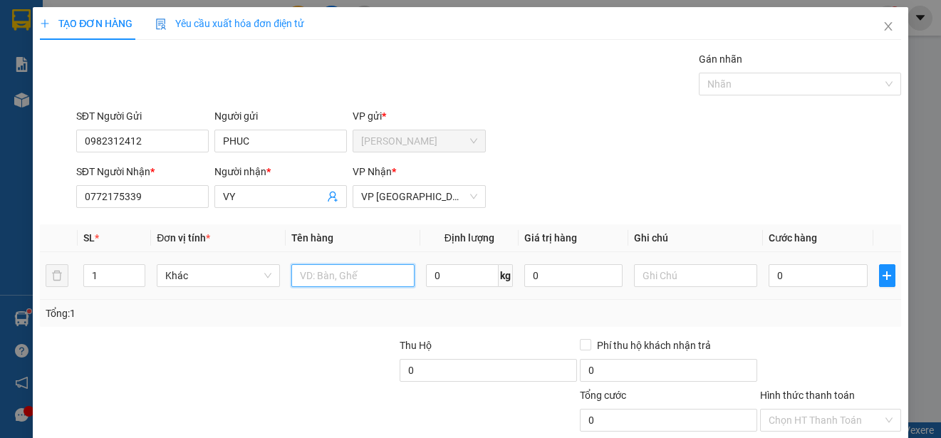
click at [381, 279] on input "text" at bounding box center [352, 275] width 123 height 23
type input "1 HSO"
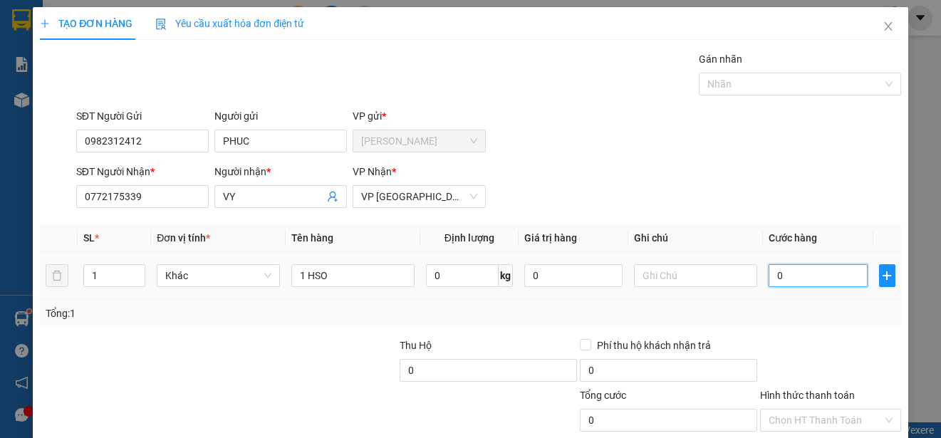
click at [769, 275] on input "0" at bounding box center [818, 275] width 99 height 23
type input "20"
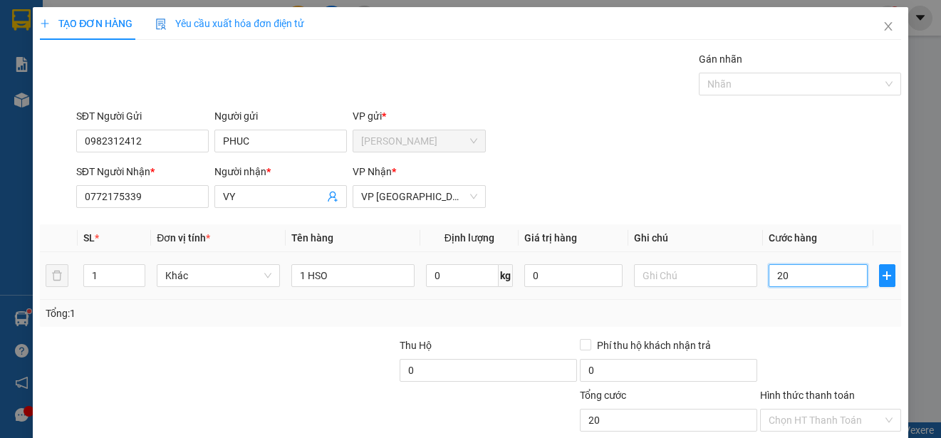
type input "200"
type input "2.000"
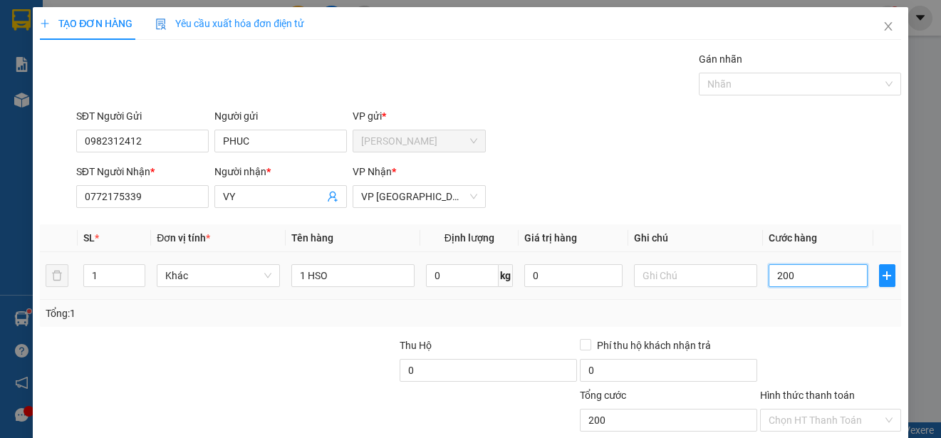
type input "2.000"
type input "20.000"
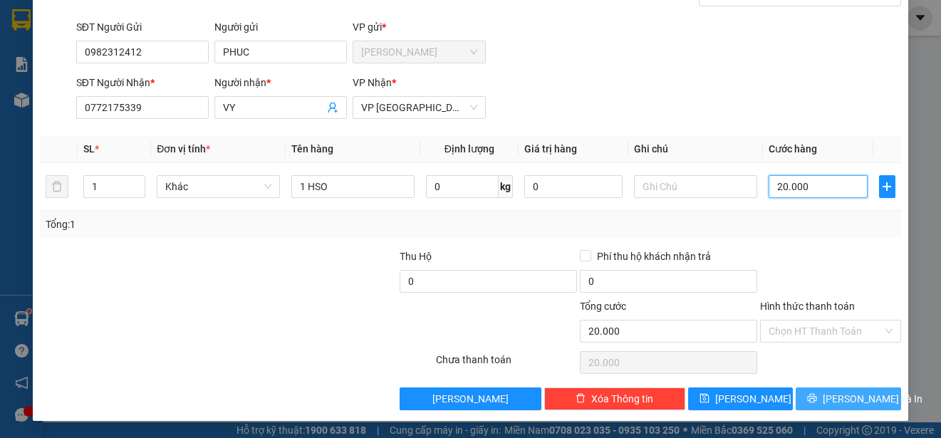
type input "20.000"
click at [868, 395] on button "[PERSON_NAME] và In" at bounding box center [848, 399] width 105 height 23
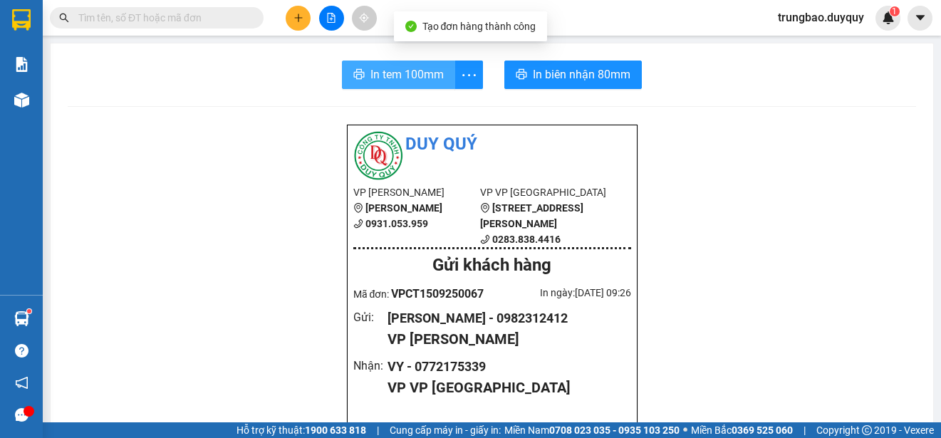
click at [424, 75] on span "In tem 100mm" at bounding box center [407, 75] width 73 height 18
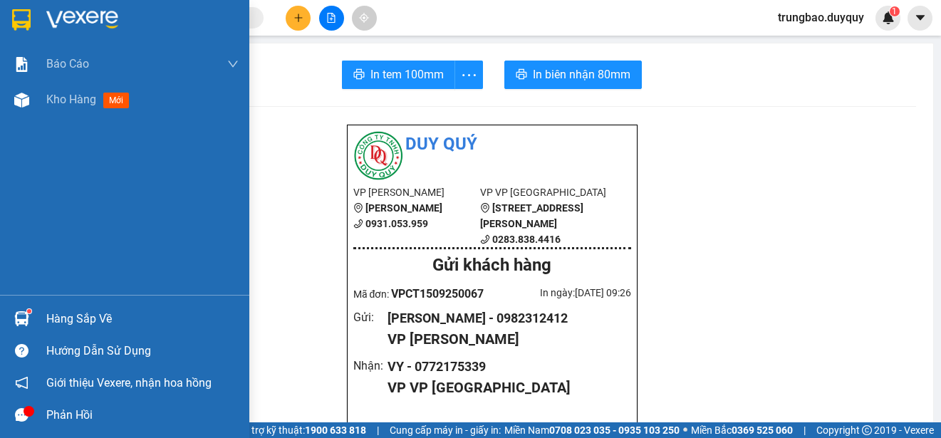
click at [21, 17] on img at bounding box center [21, 19] width 19 height 21
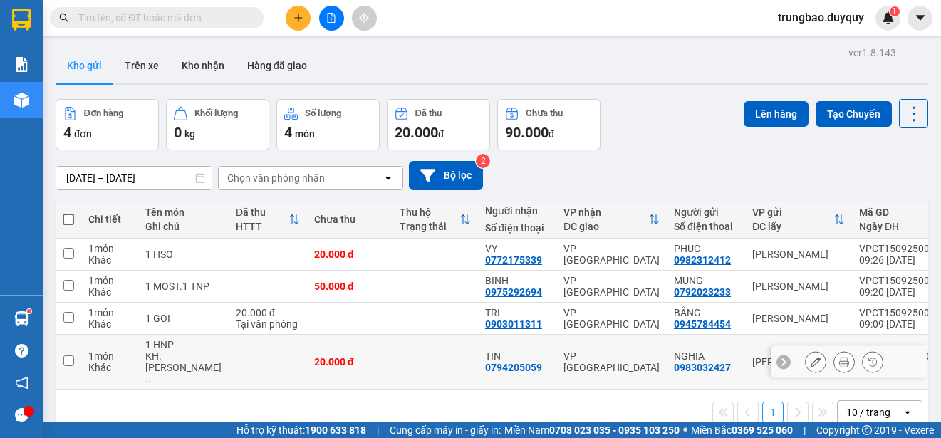
click at [67, 356] on input "checkbox" at bounding box center [68, 361] width 11 height 11
checkbox input "true"
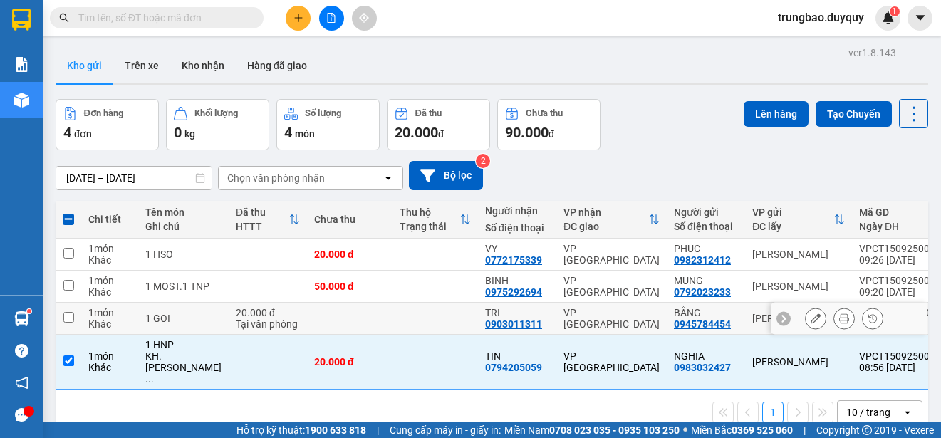
click at [70, 313] on input "checkbox" at bounding box center [68, 317] width 11 height 11
checkbox input "true"
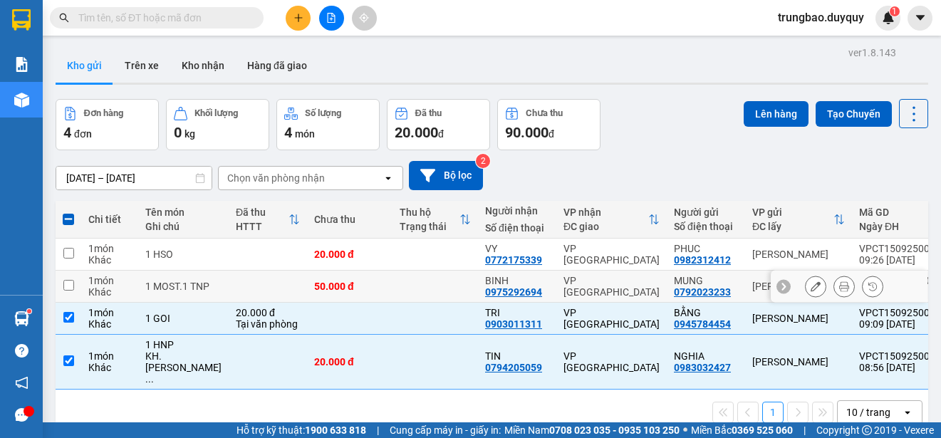
click at [66, 286] on input "checkbox" at bounding box center [68, 285] width 11 height 11
checkbox input "true"
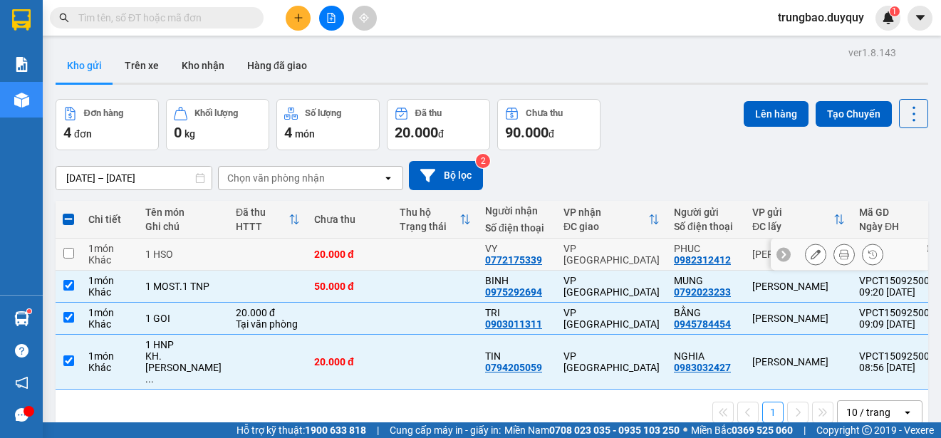
click at [66, 251] on input "checkbox" at bounding box center [68, 253] width 11 height 11
checkbox input "true"
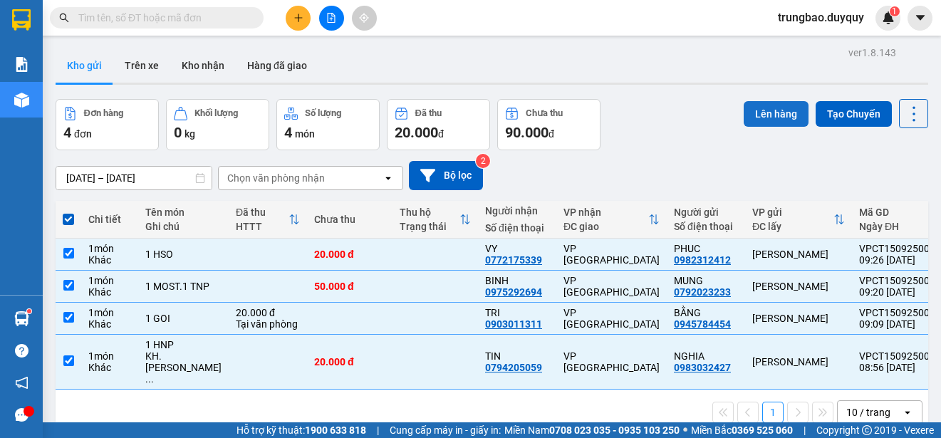
click at [767, 113] on button "Lên hàng" at bounding box center [776, 114] width 65 height 26
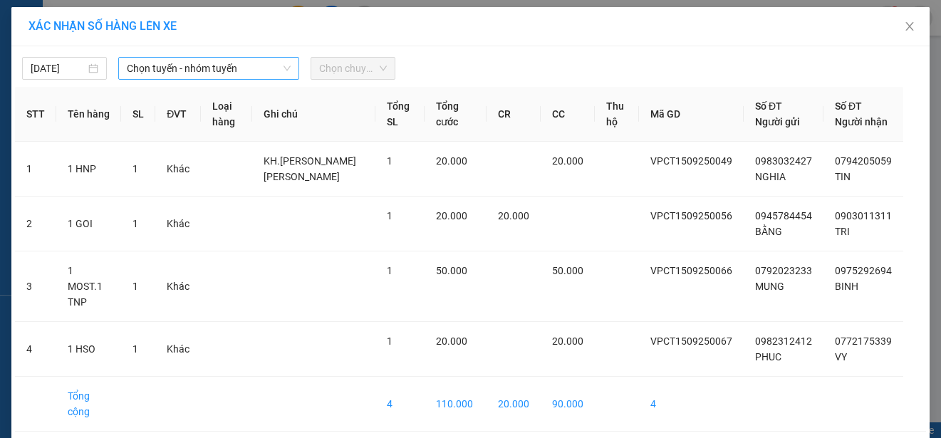
click at [229, 67] on span "Chọn tuyến - nhóm tuyến" at bounding box center [209, 68] width 164 height 21
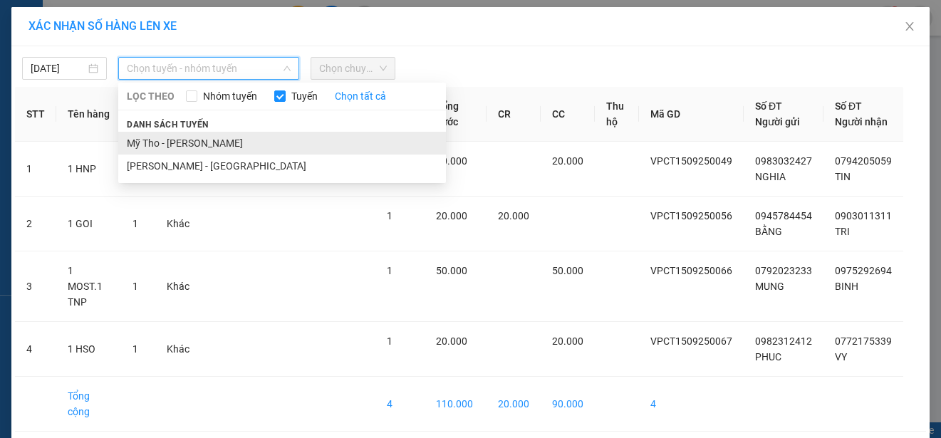
click at [219, 145] on li "Mỹ Tho - [PERSON_NAME]" at bounding box center [282, 143] width 328 height 23
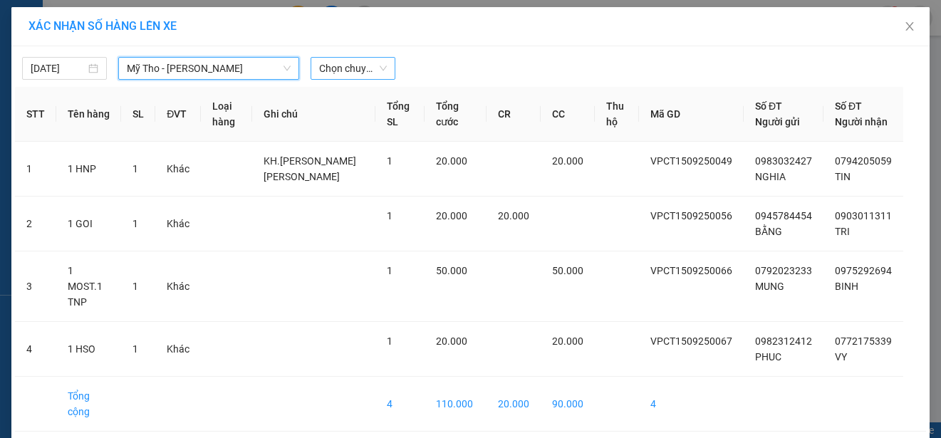
click at [367, 68] on span "Chọn chuyến" at bounding box center [353, 68] width 68 height 21
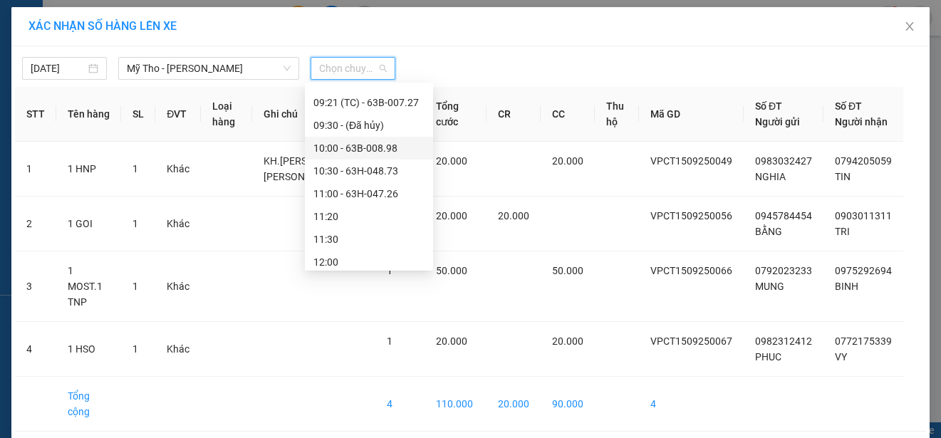
scroll to position [356, 0]
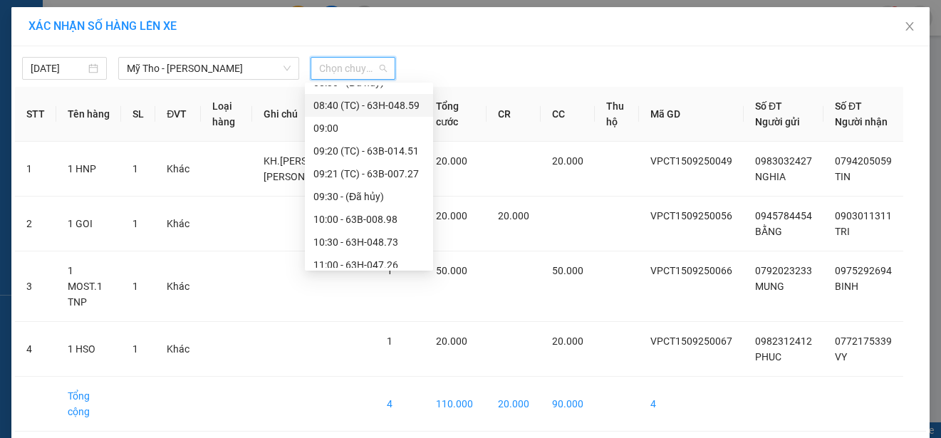
click at [403, 101] on div "08:40 (TC) - 63H-048.59" at bounding box center [369, 106] width 111 height 16
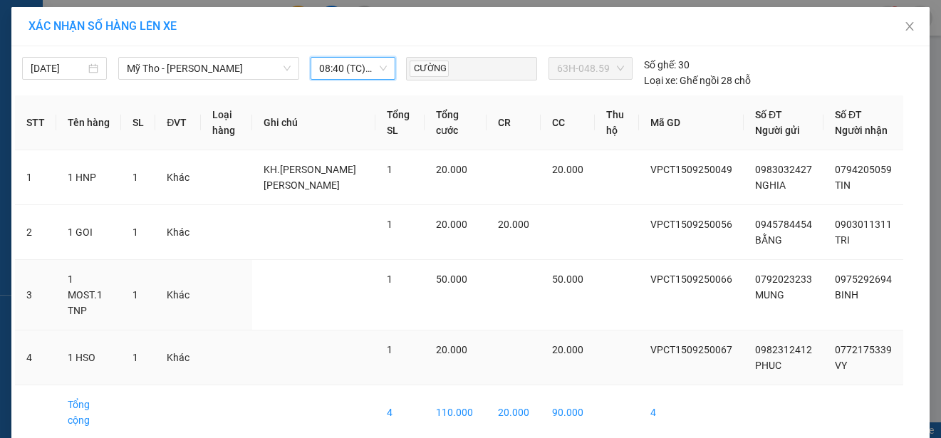
scroll to position [51, 0]
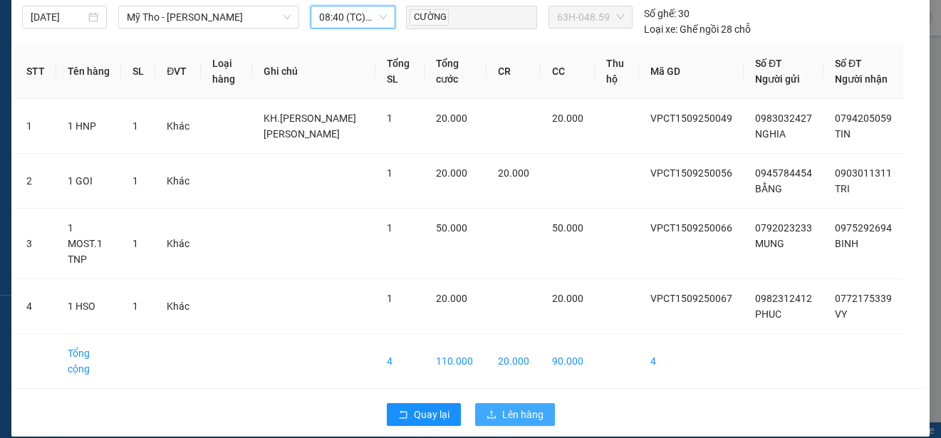
click at [527, 407] on span "Lên hàng" at bounding box center [522, 415] width 41 height 16
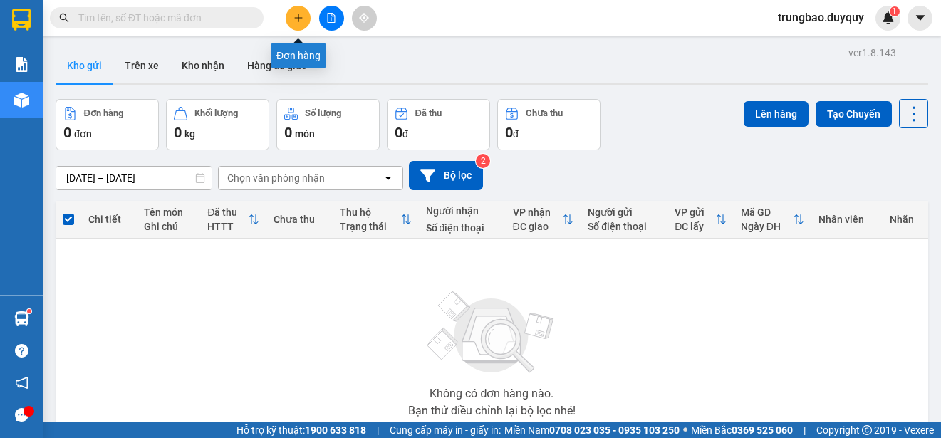
click at [301, 17] on icon "plus" at bounding box center [299, 18] width 10 height 10
